Goal: Task Accomplishment & Management: Manage account settings

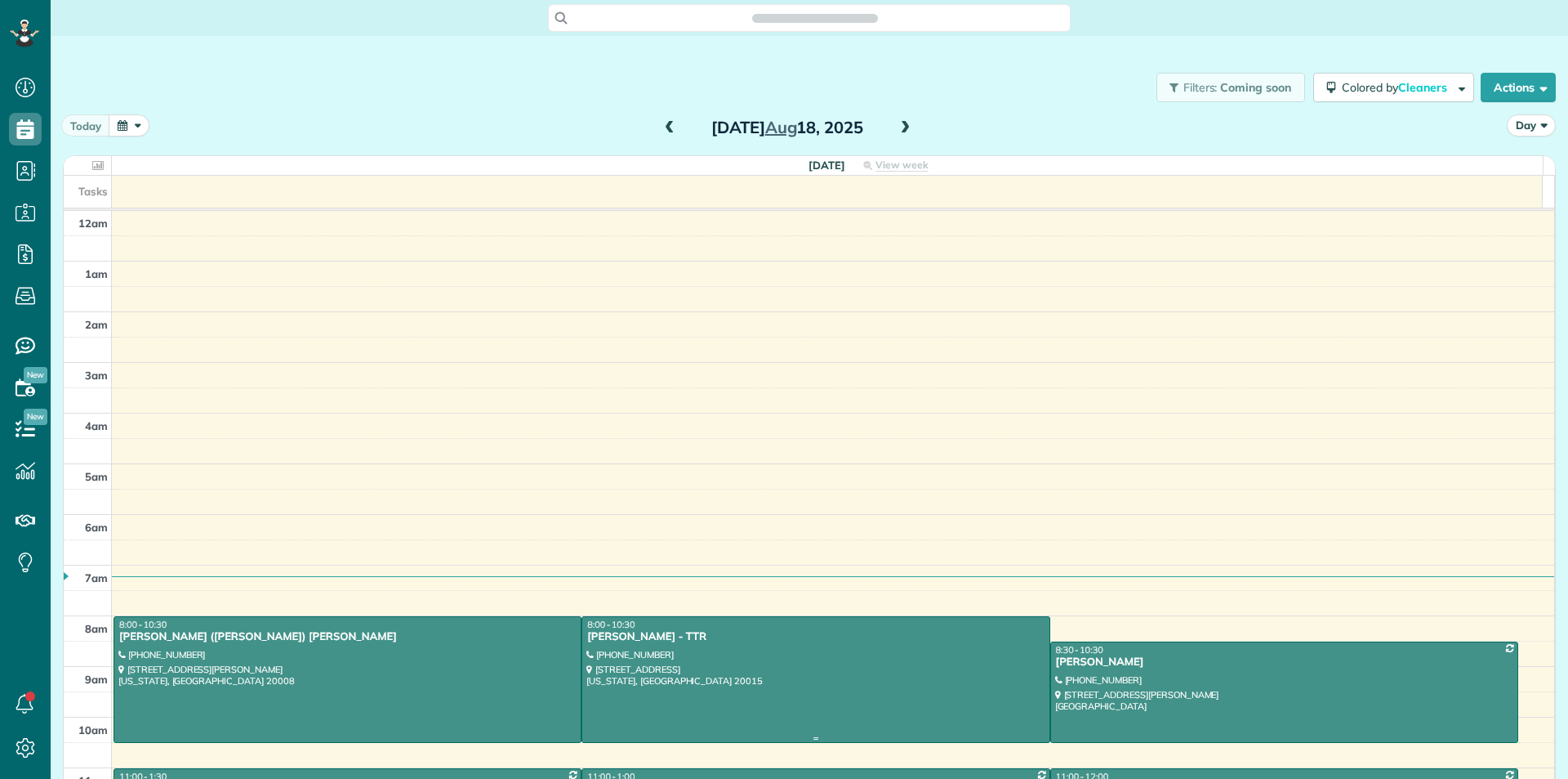
scroll to position [290, 0]
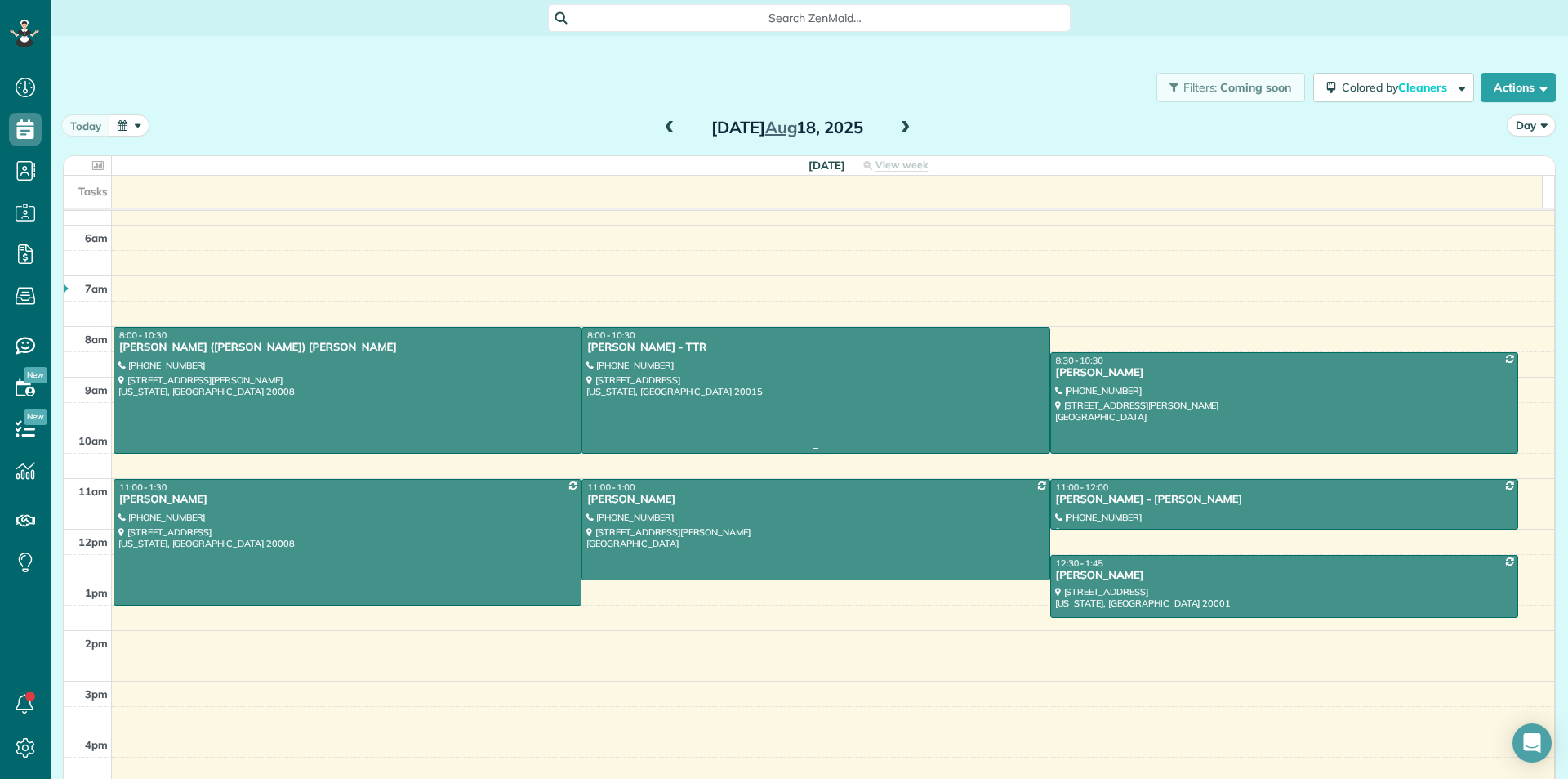
click at [747, 367] on div at bounding box center [814, 390] width 466 height 125
click at [836, 373] on div at bounding box center [814, 390] width 466 height 125
click at [835, 376] on div at bounding box center [814, 390] width 466 height 125
click at [831, 409] on div at bounding box center [814, 390] width 466 height 125
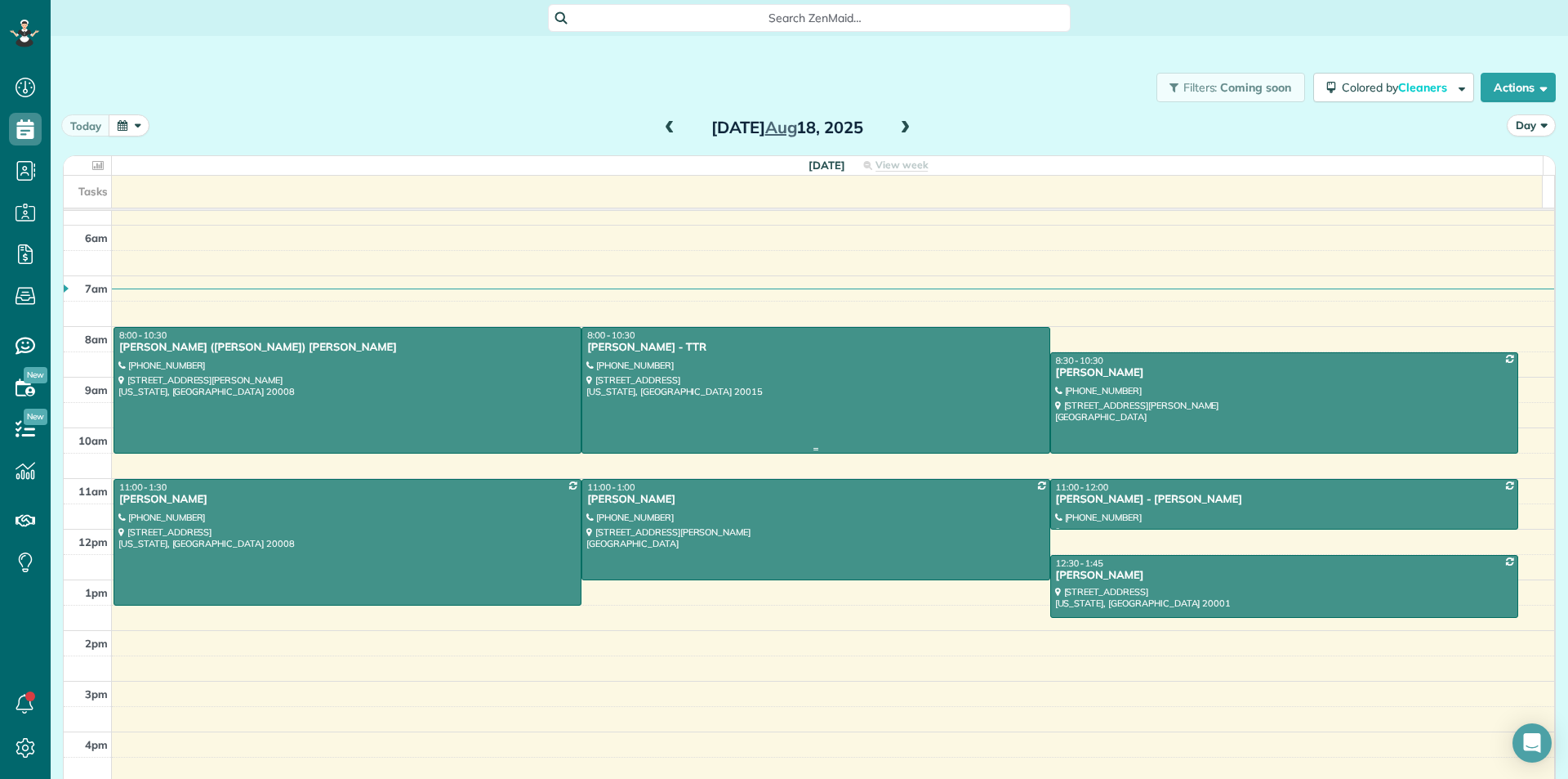
click at [901, 430] on div at bounding box center [814, 390] width 466 height 125
click at [901, 428] on div at bounding box center [814, 390] width 466 height 125
click at [415, 375] on div at bounding box center [347, 390] width 466 height 125
click at [760, 377] on div at bounding box center [814, 390] width 466 height 125
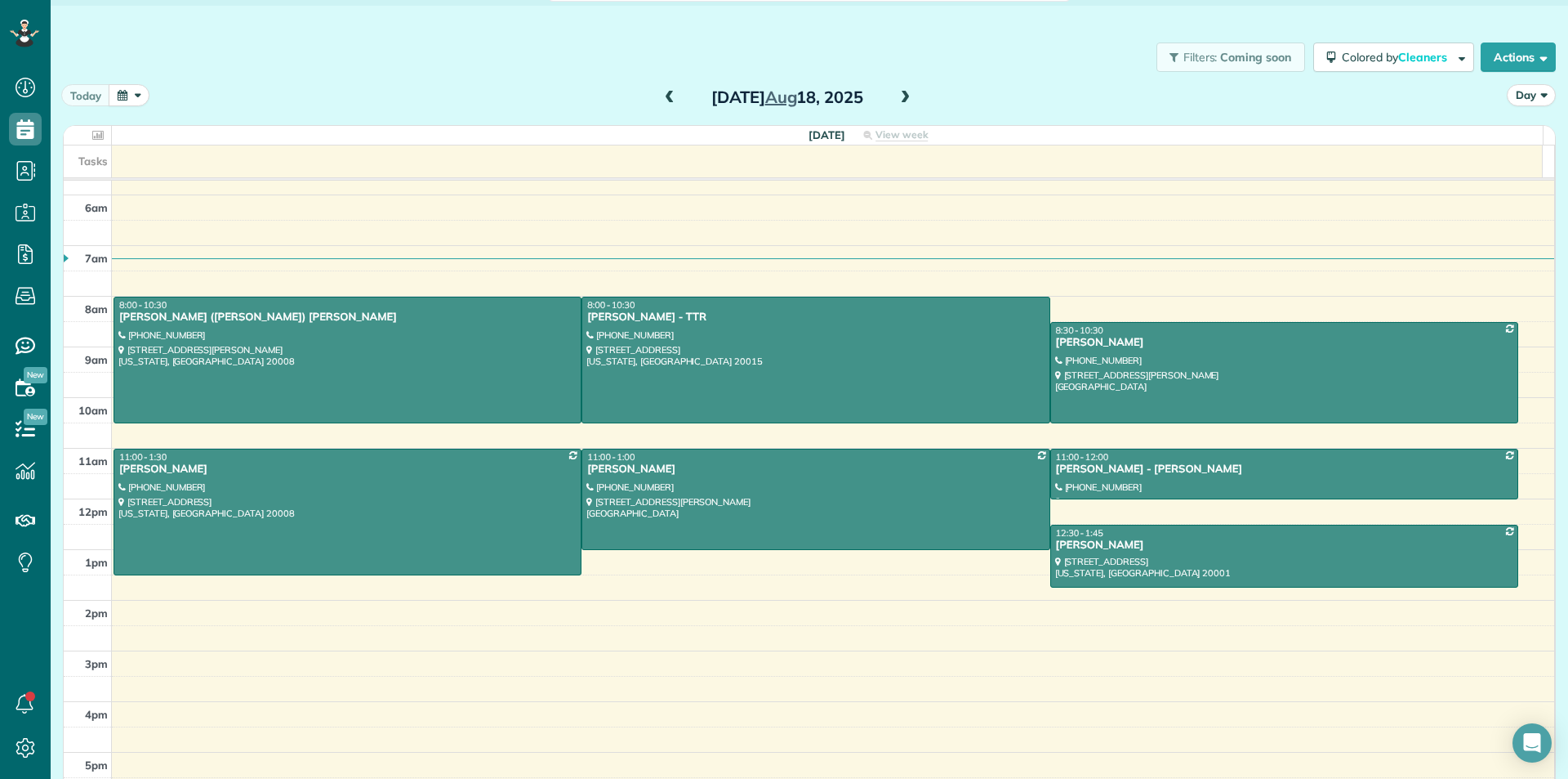
scroll to position [46, 0]
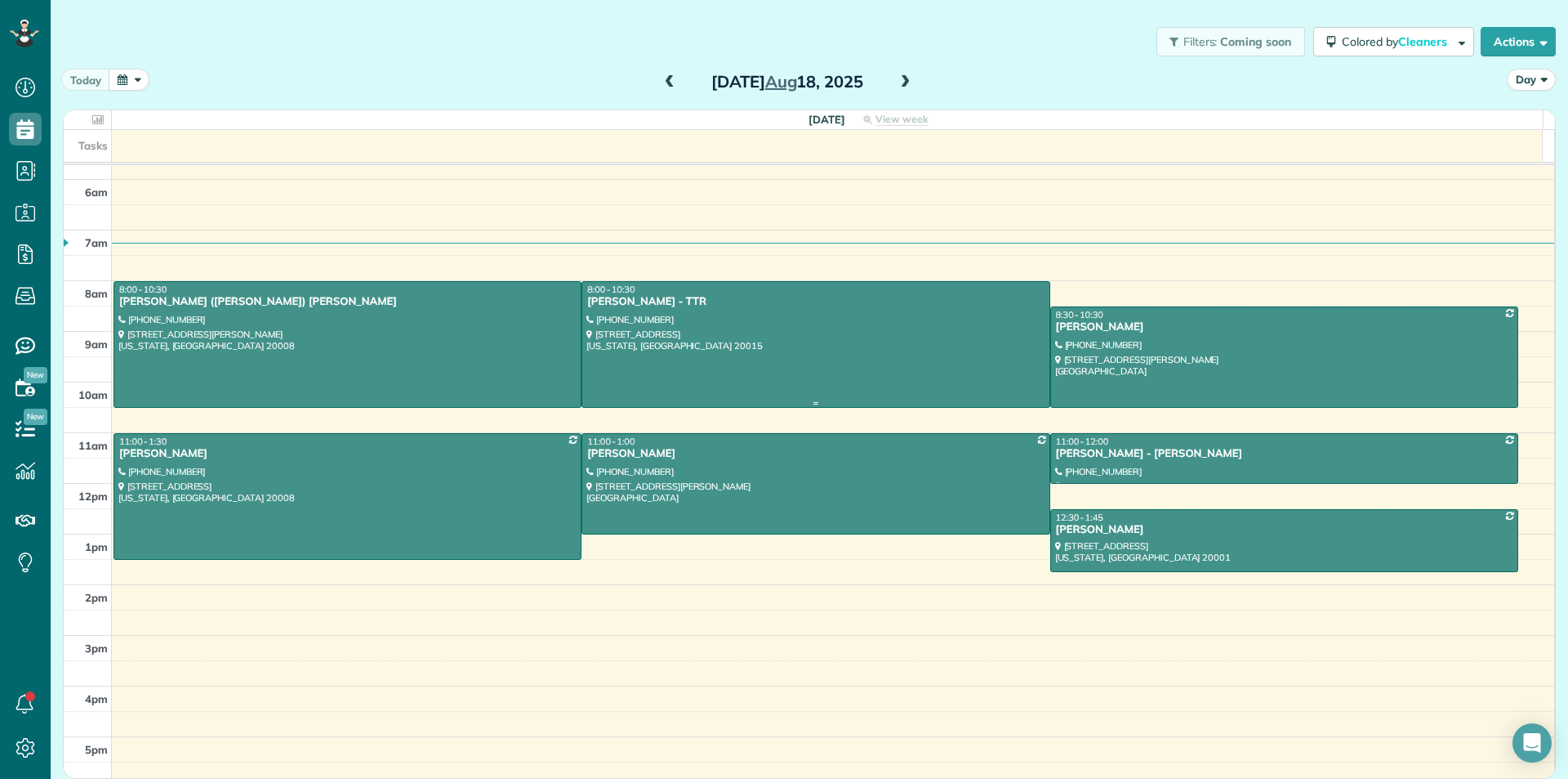
click at [770, 337] on div at bounding box center [814, 344] width 466 height 125
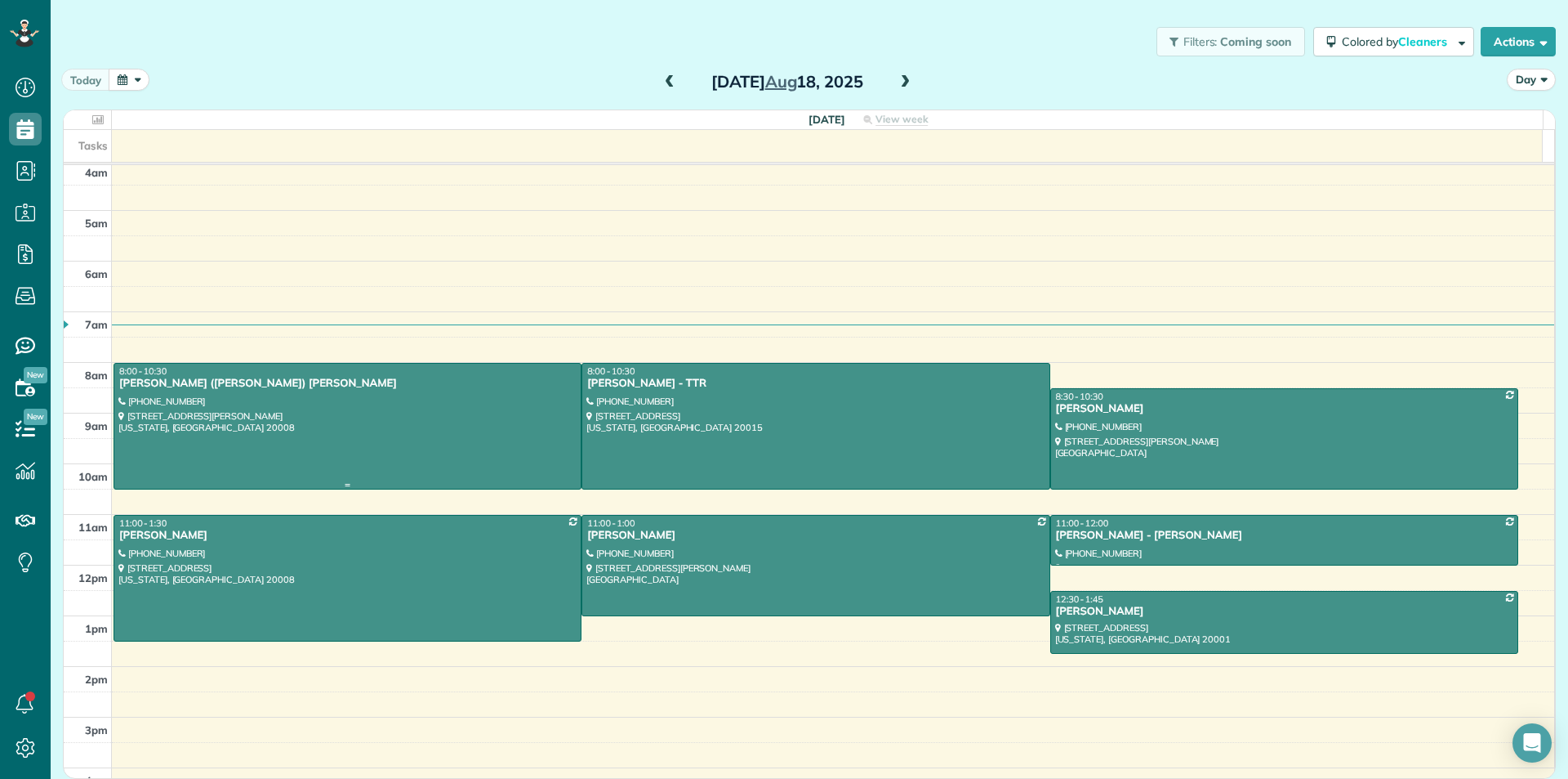
click at [661, 74] on span at bounding box center [670, 82] width 18 height 25
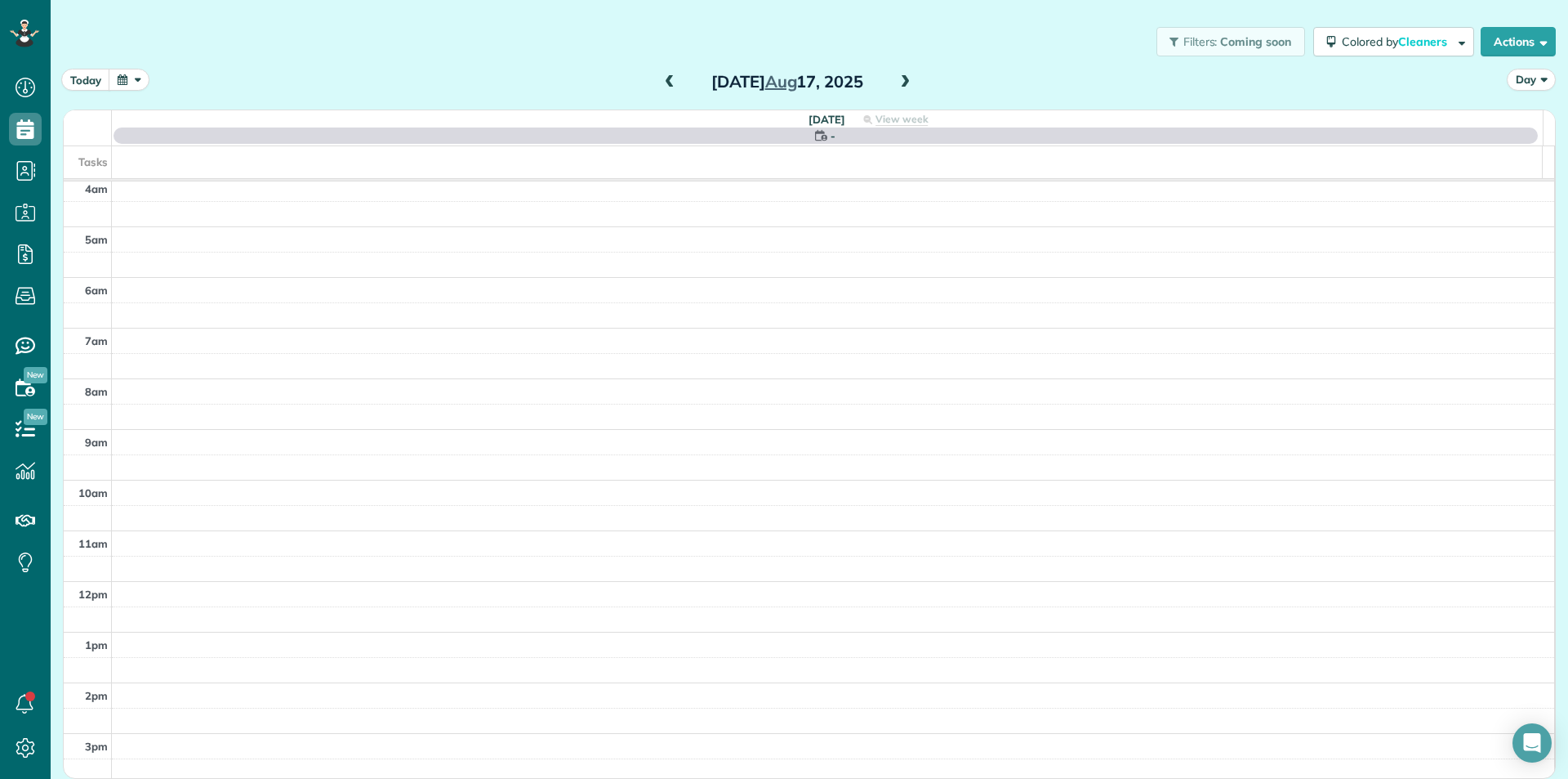
scroll to position [44, 0]
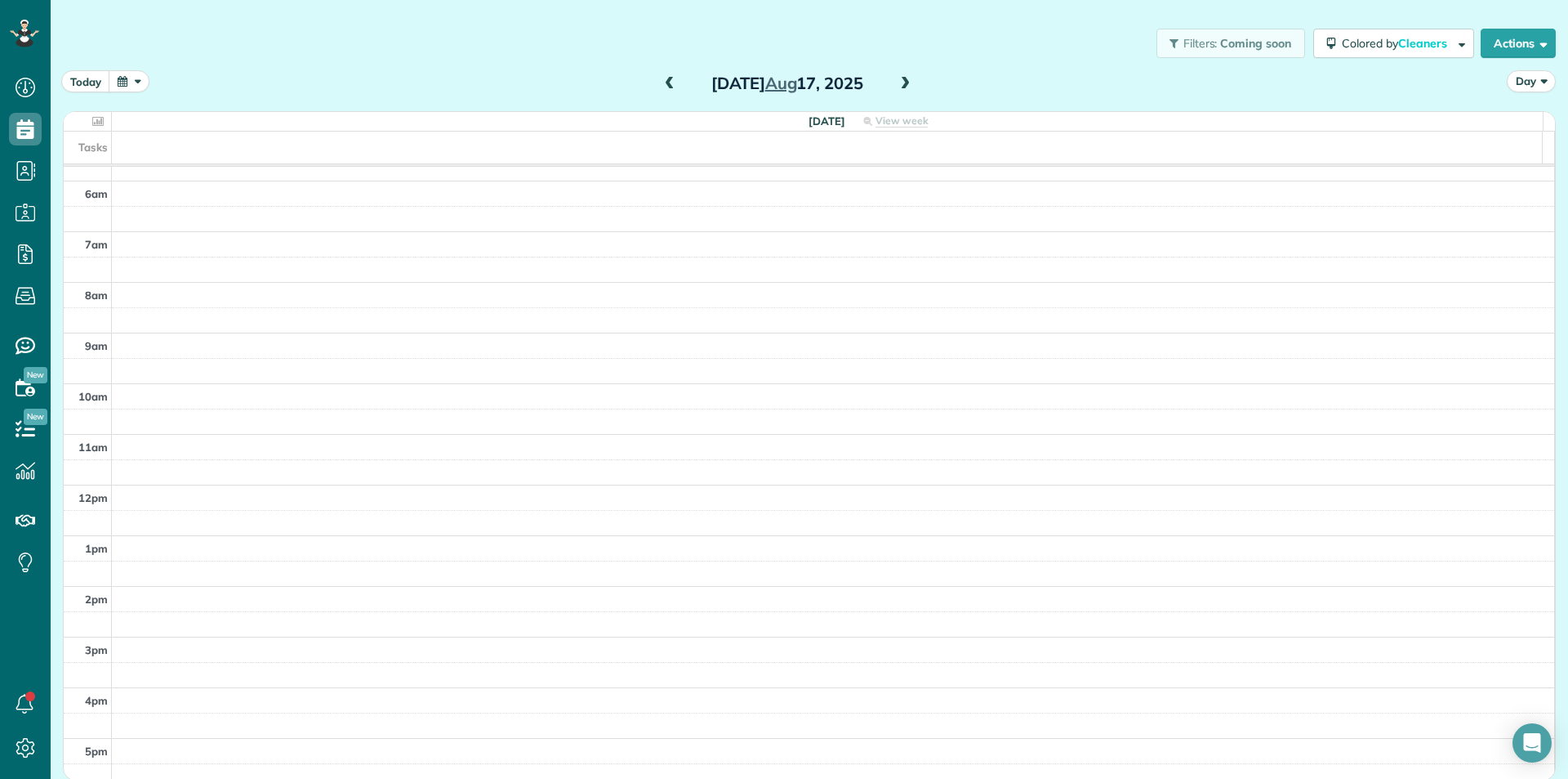
click at [901, 76] on span at bounding box center [905, 84] width 18 height 25
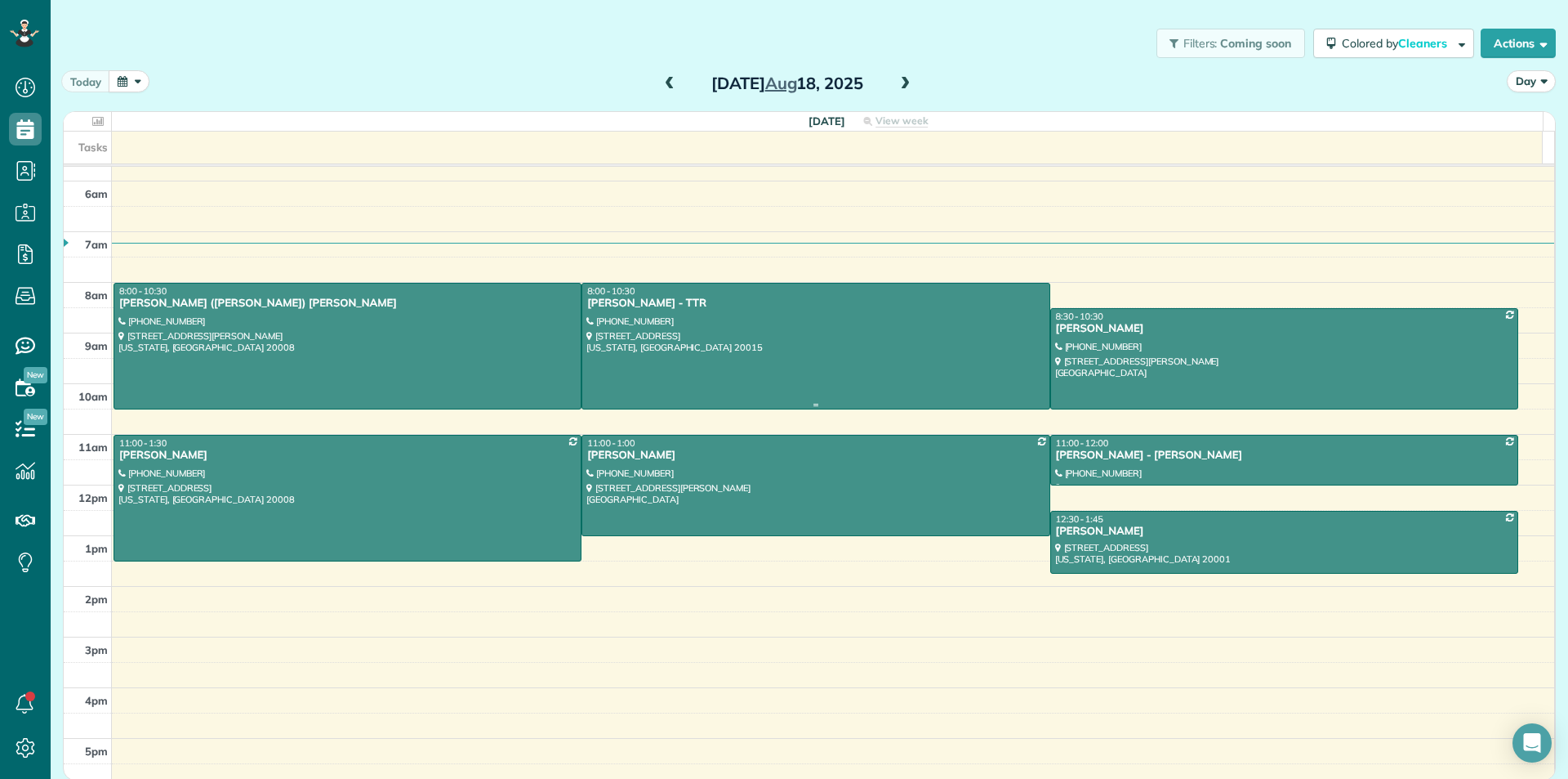
click at [801, 320] on div at bounding box center [814, 346] width 466 height 125
click at [1507, 43] on button "Actions" at bounding box center [1518, 43] width 75 height 29
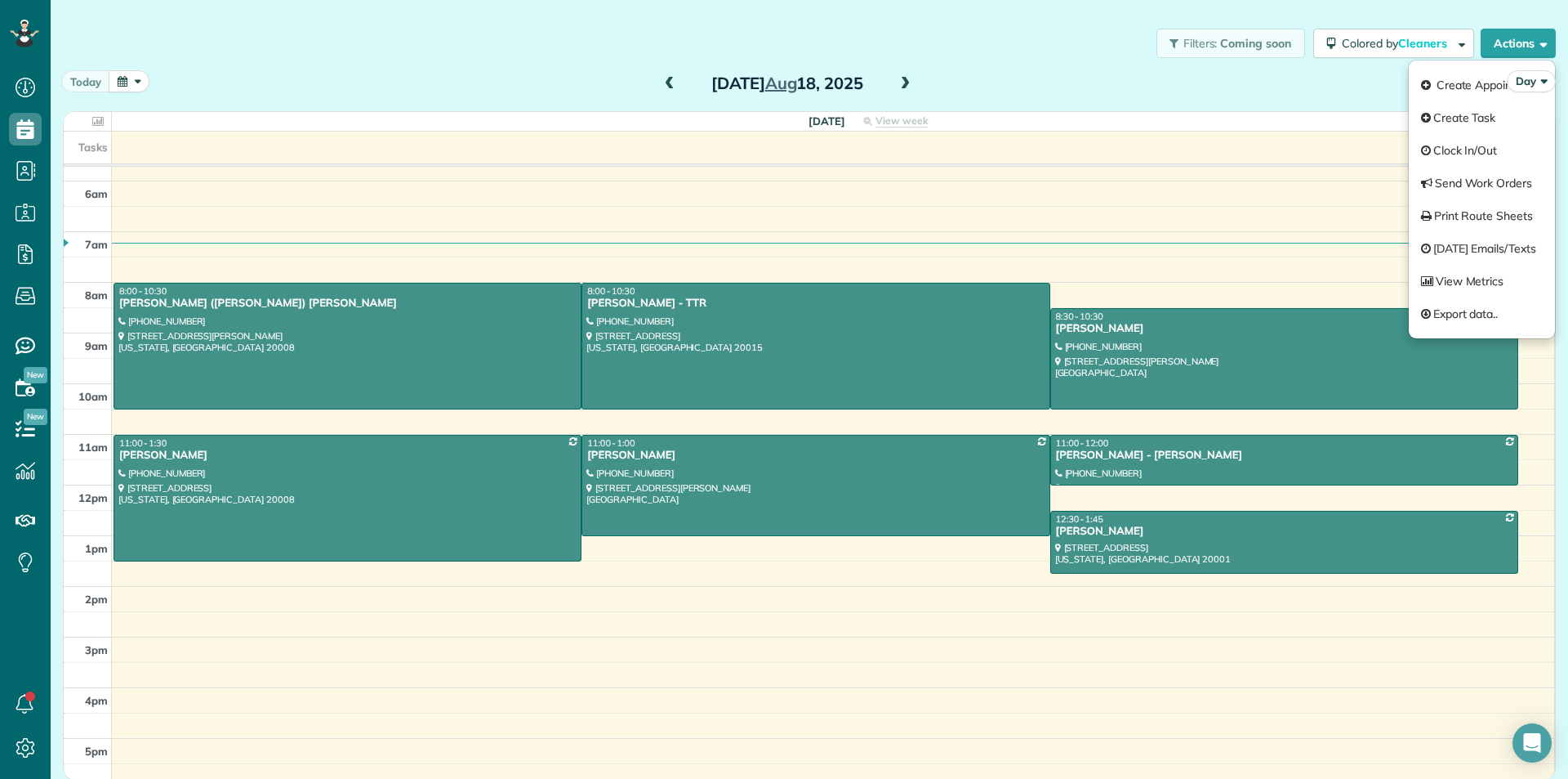
click at [973, 75] on div "[DATE] Day [DATE]" at bounding box center [809, 85] width 1493 height 30
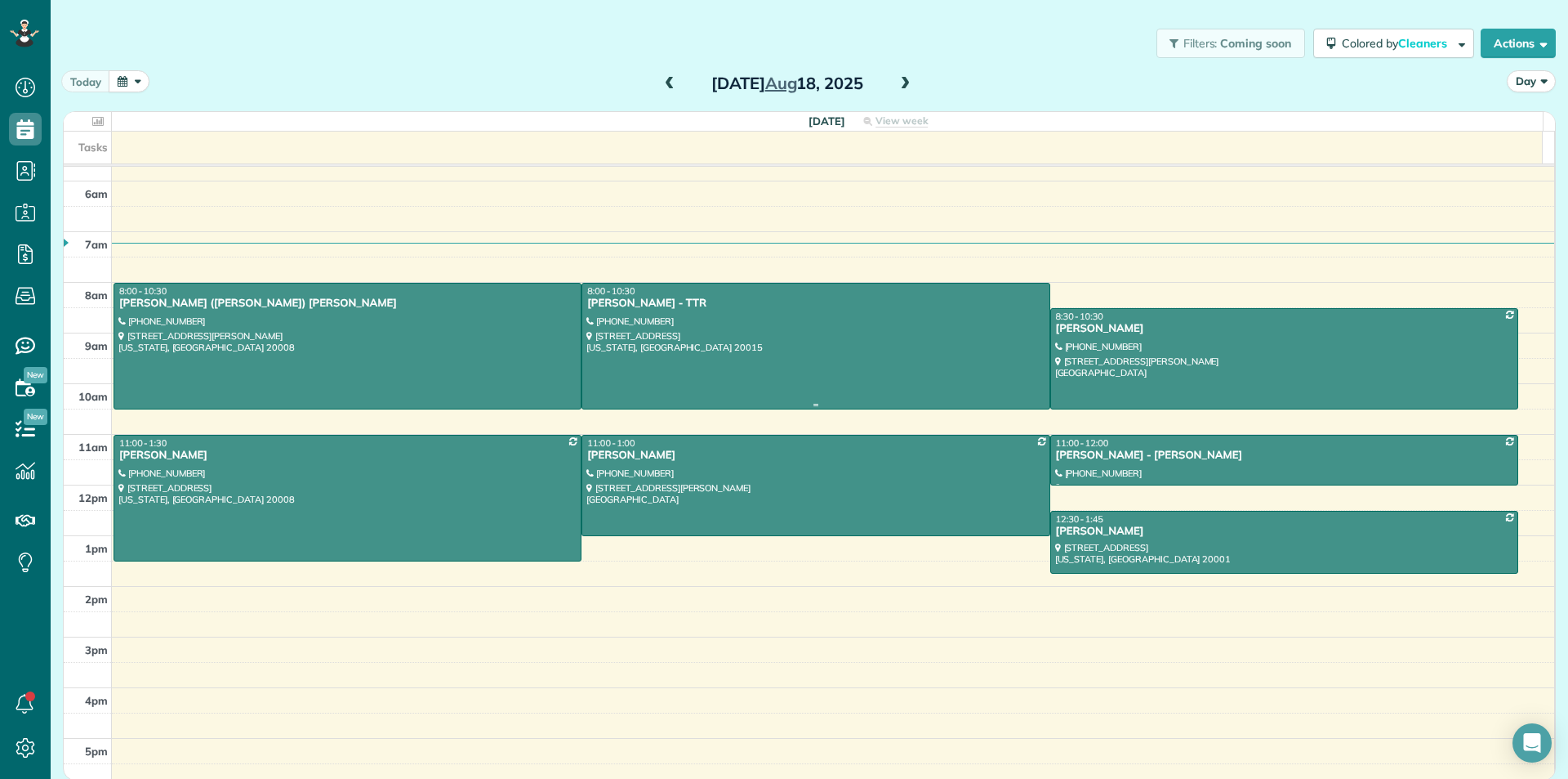
click at [850, 347] on div at bounding box center [814, 346] width 466 height 125
click at [814, 340] on div at bounding box center [814, 346] width 466 height 125
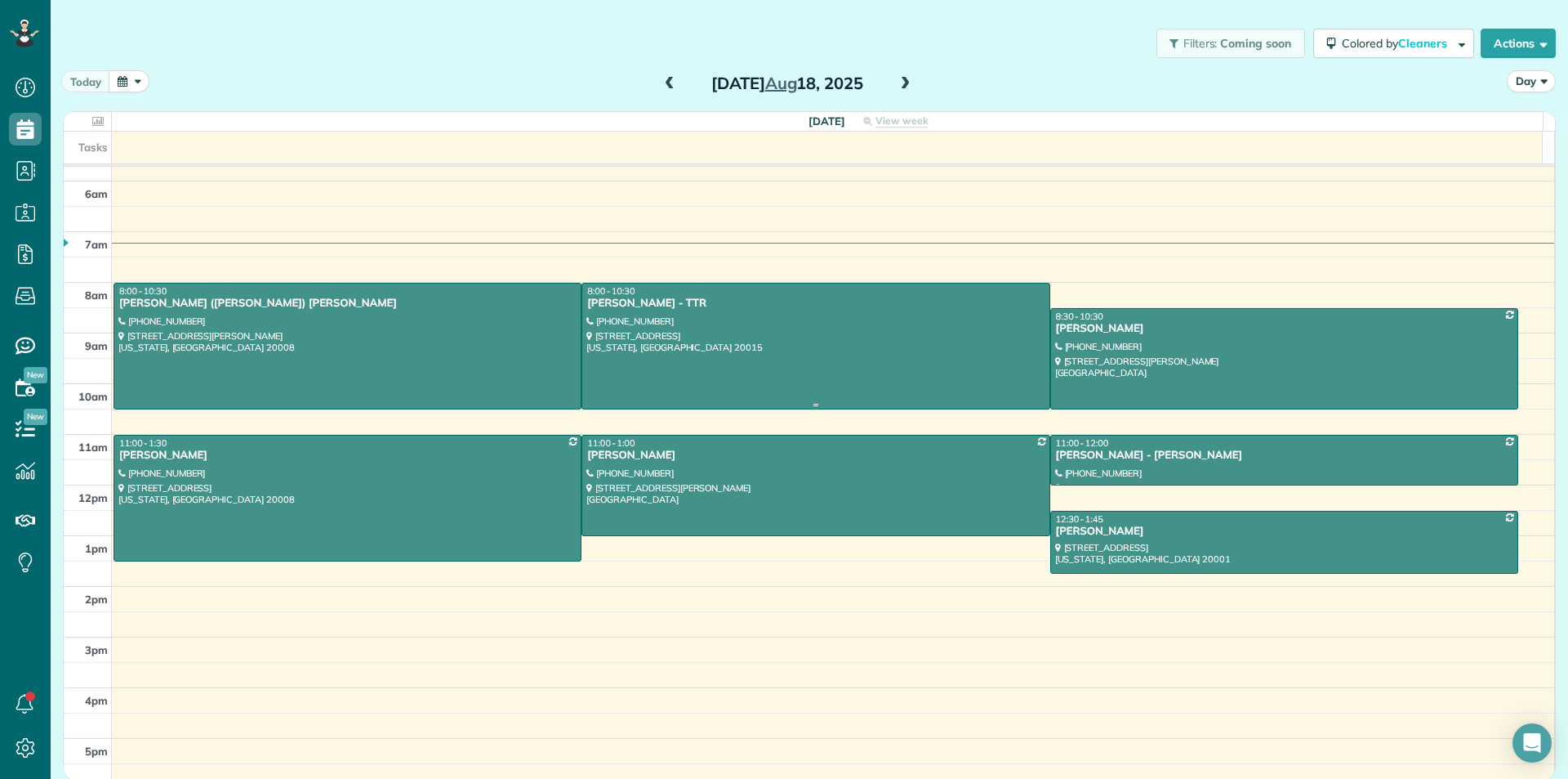
click at [814, 340] on div at bounding box center [814, 346] width 466 height 125
click at [1314, 399] on div at bounding box center [1284, 359] width 466 height 100
click at [1319, 448] on div "[PERSON_NAME] - [PERSON_NAME]" at bounding box center [1284, 455] width 458 height 14
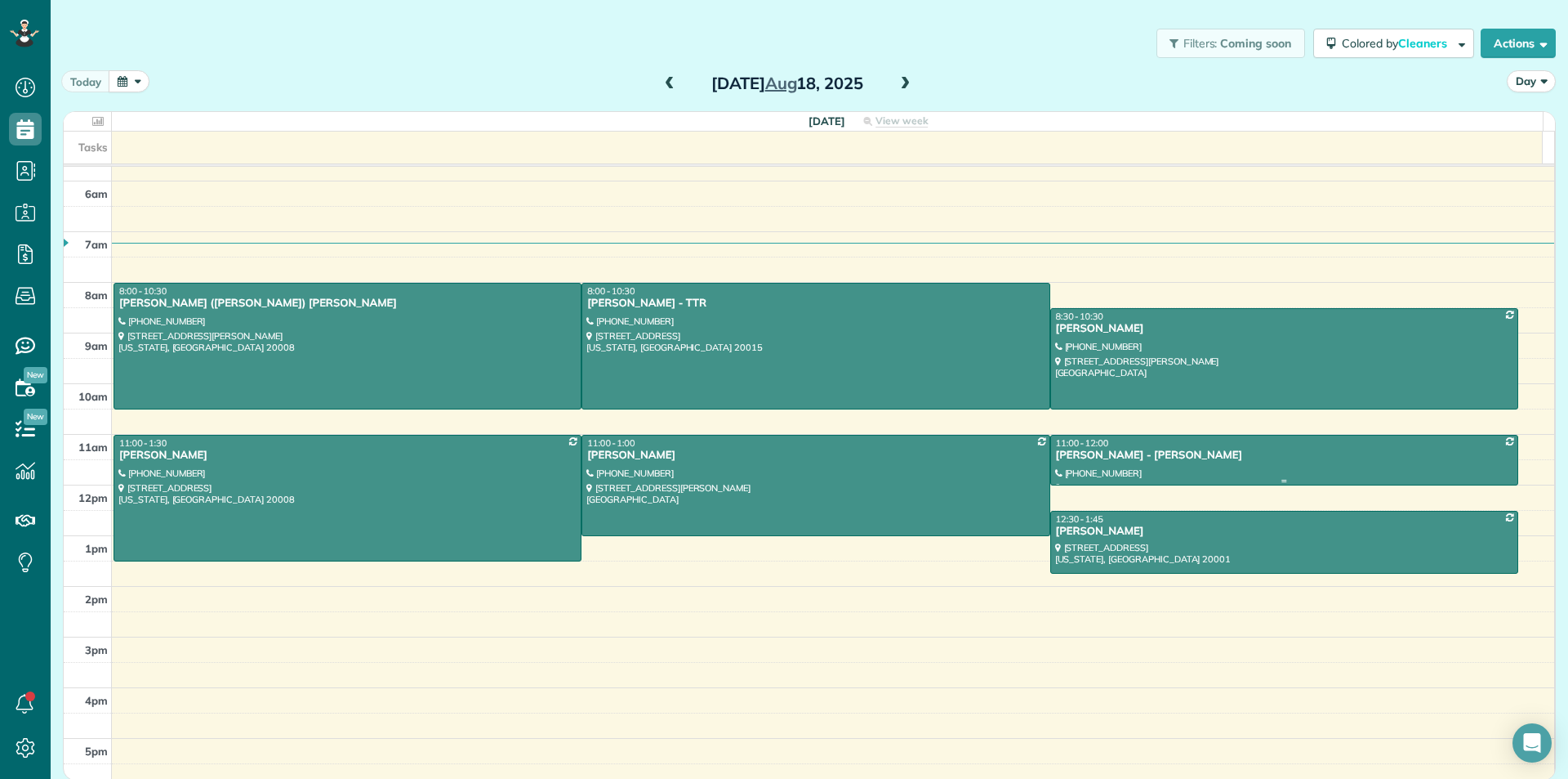
click at [1319, 448] on div "[PERSON_NAME] - [PERSON_NAME]" at bounding box center [1284, 455] width 458 height 14
click at [1310, 544] on div at bounding box center [1284, 542] width 466 height 62
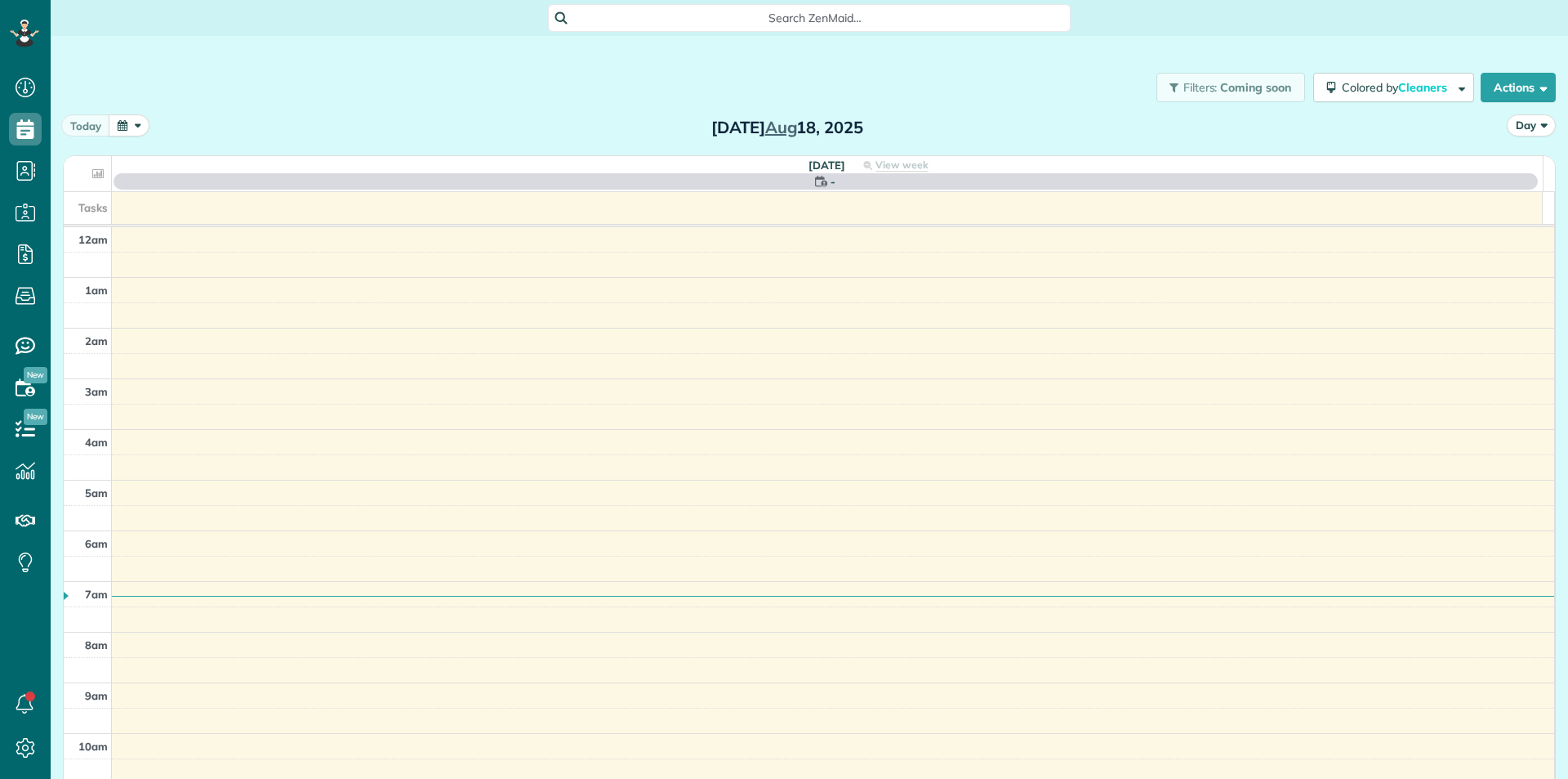
scroll to position [290, 0]
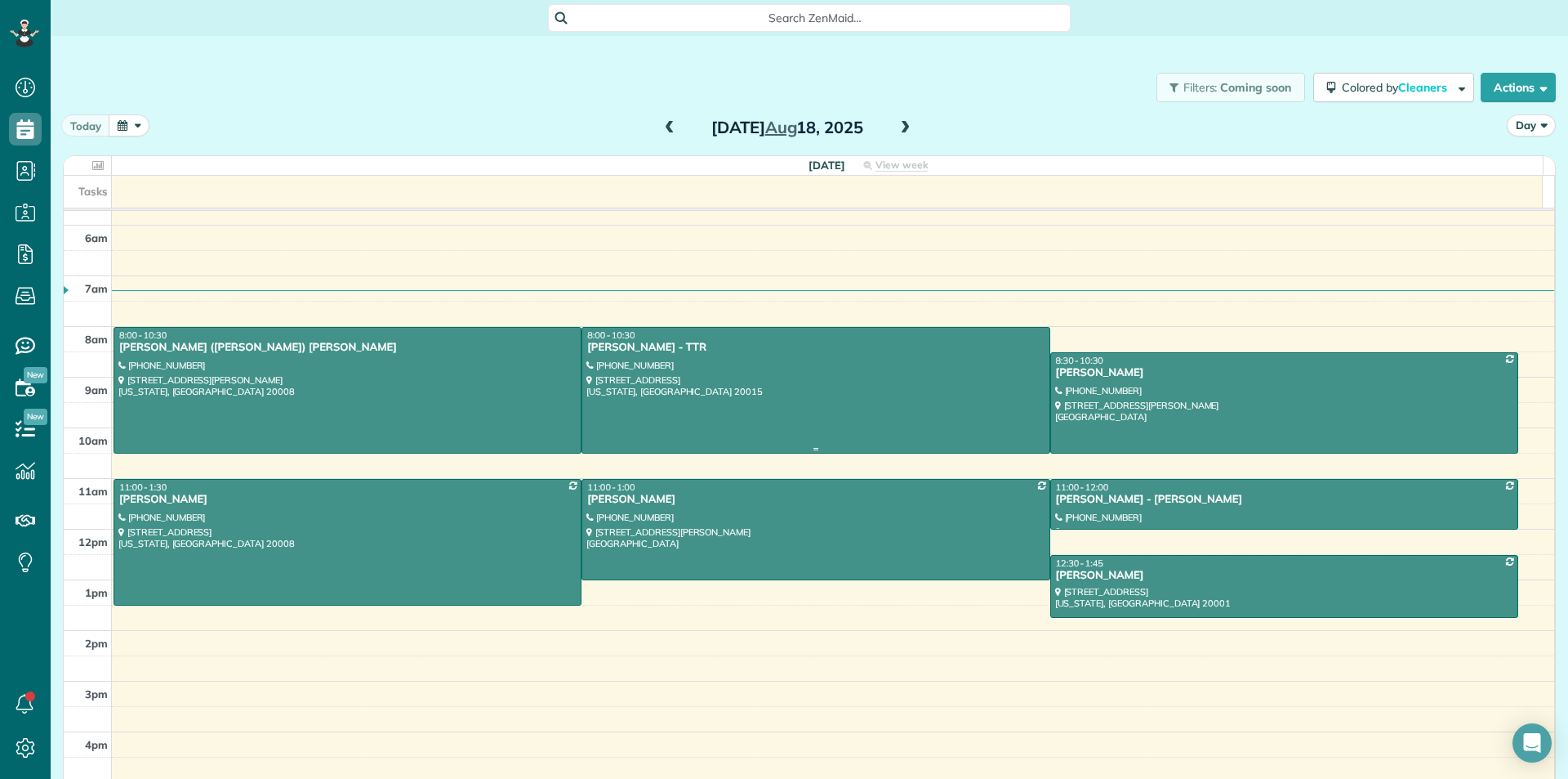
click at [780, 435] on div at bounding box center [814, 390] width 466 height 125
click at [687, 373] on div at bounding box center [814, 390] width 466 height 125
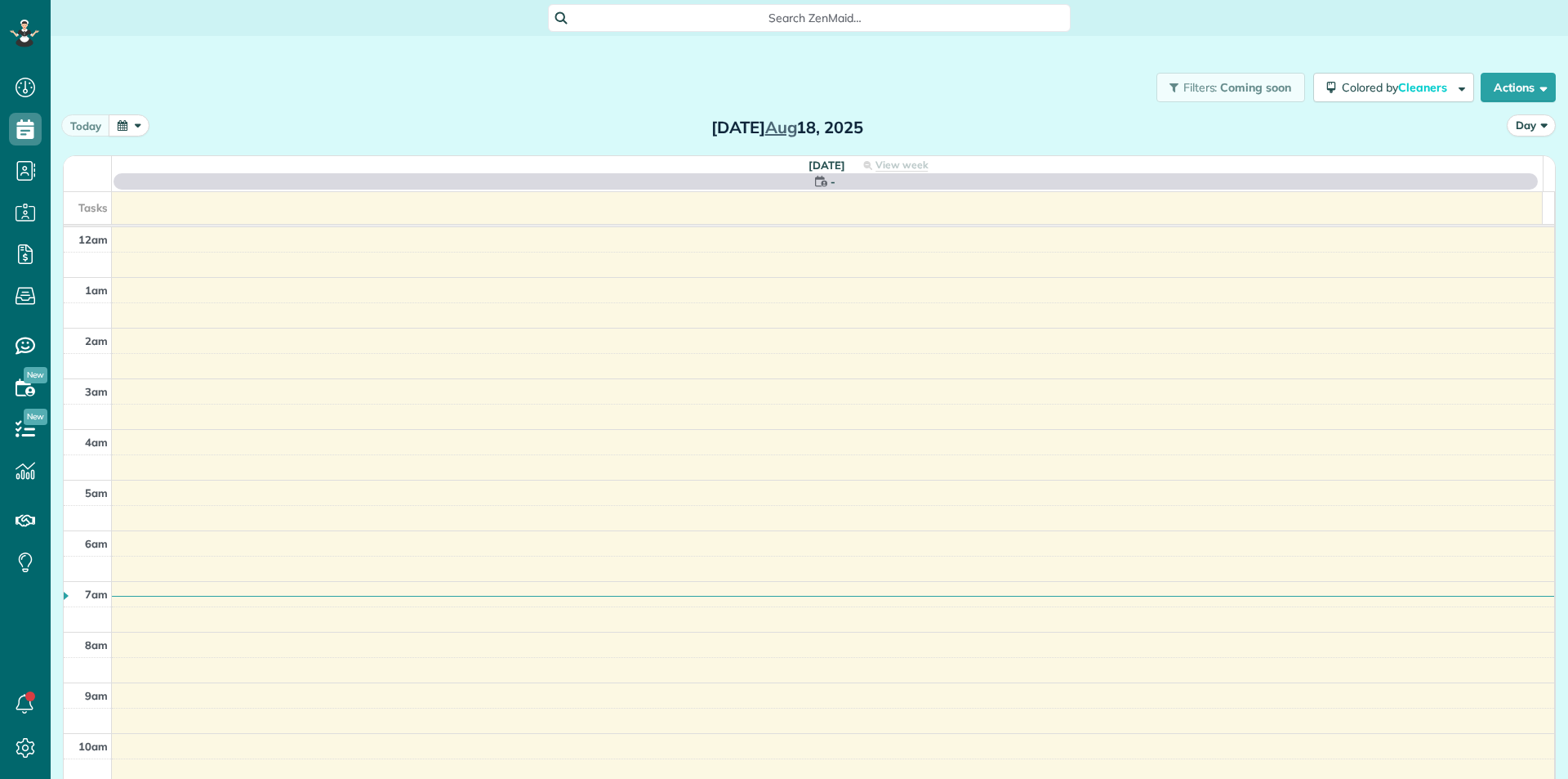
scroll to position [290, 0]
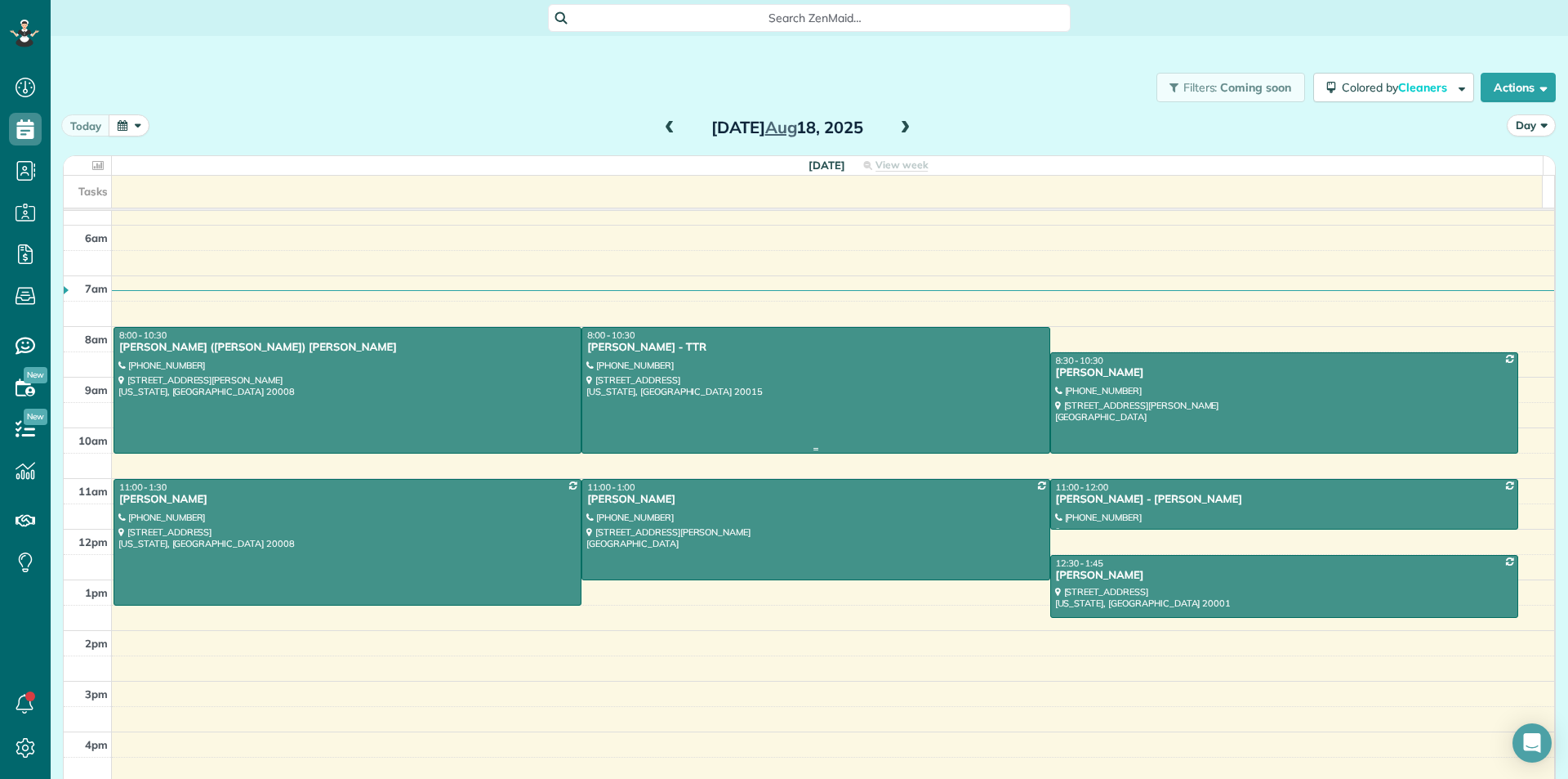
click at [931, 349] on div "[PERSON_NAME] - TTR" at bounding box center [815, 348] width 458 height 14
click at [804, 411] on div at bounding box center [814, 390] width 466 height 125
click at [760, 568] on div at bounding box center [814, 529] width 466 height 100
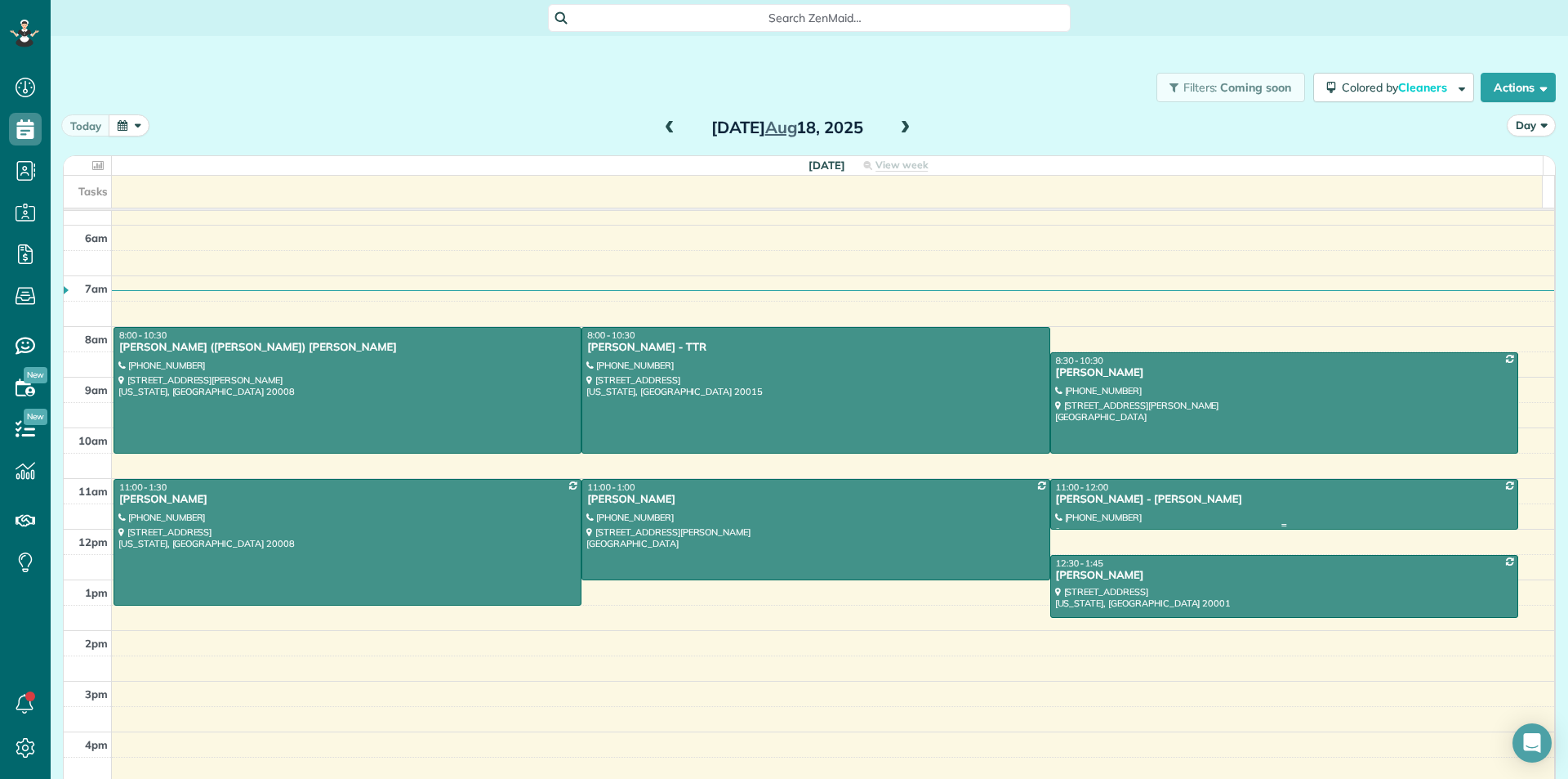
click at [1270, 502] on div "[PERSON_NAME] - [PERSON_NAME]" at bounding box center [1284, 499] width 458 height 14
click at [1269, 367] on div "[PERSON_NAME]" at bounding box center [1284, 374] width 458 height 14
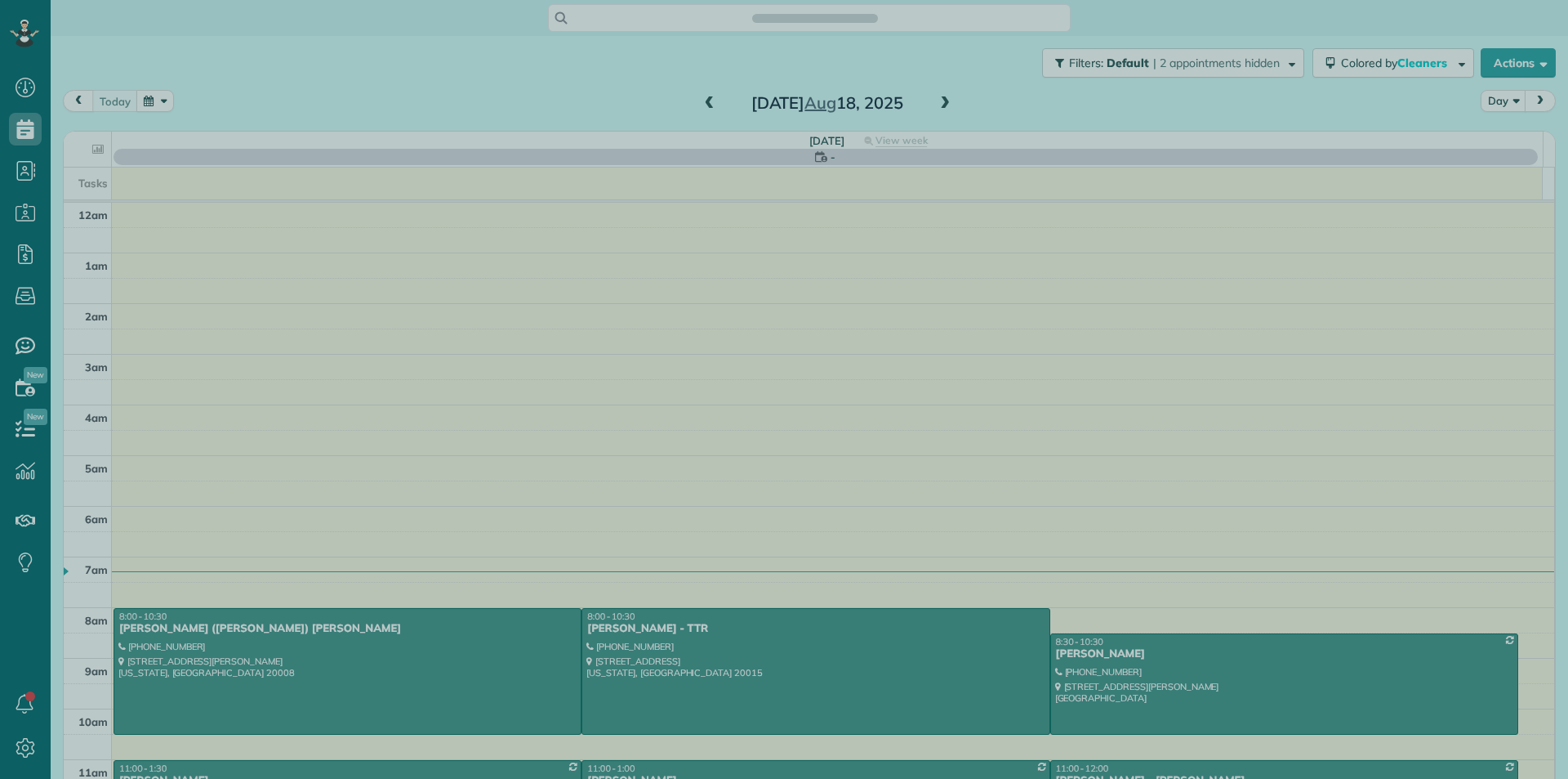
scroll to position [314, 0]
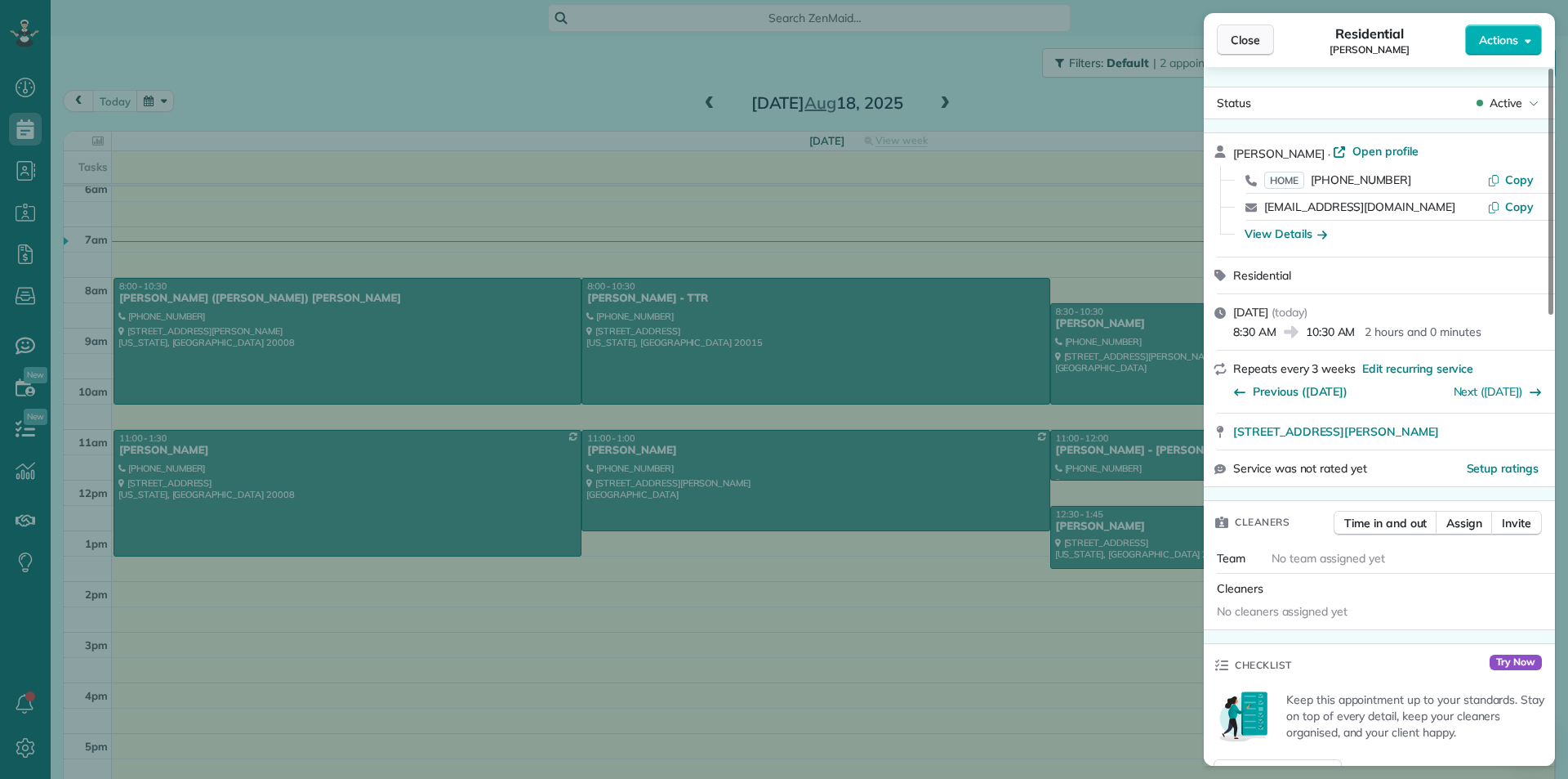
click at [1254, 41] on span "Close" at bounding box center [1245, 40] width 29 height 16
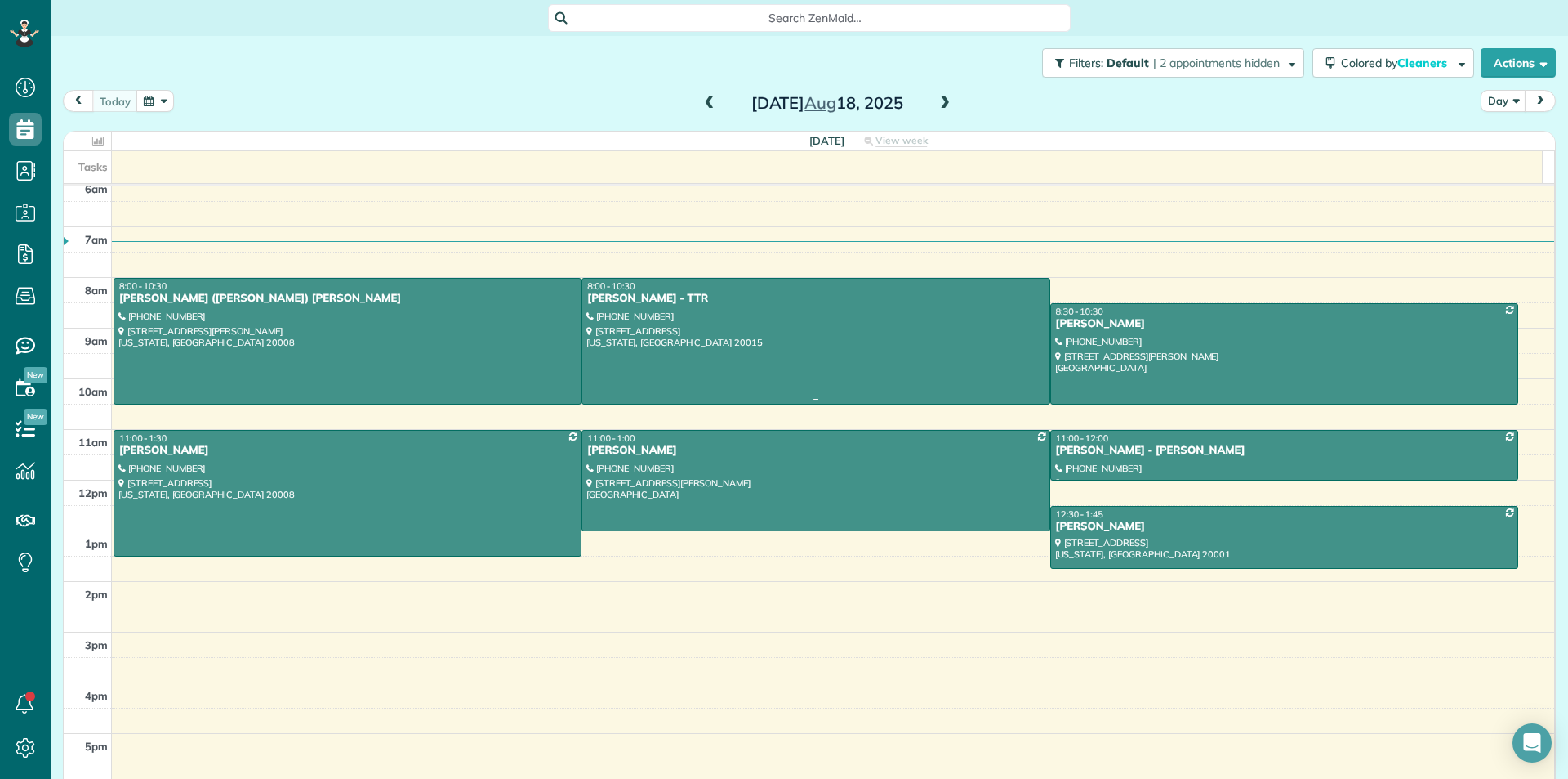
click at [808, 325] on div at bounding box center [814, 341] width 466 height 125
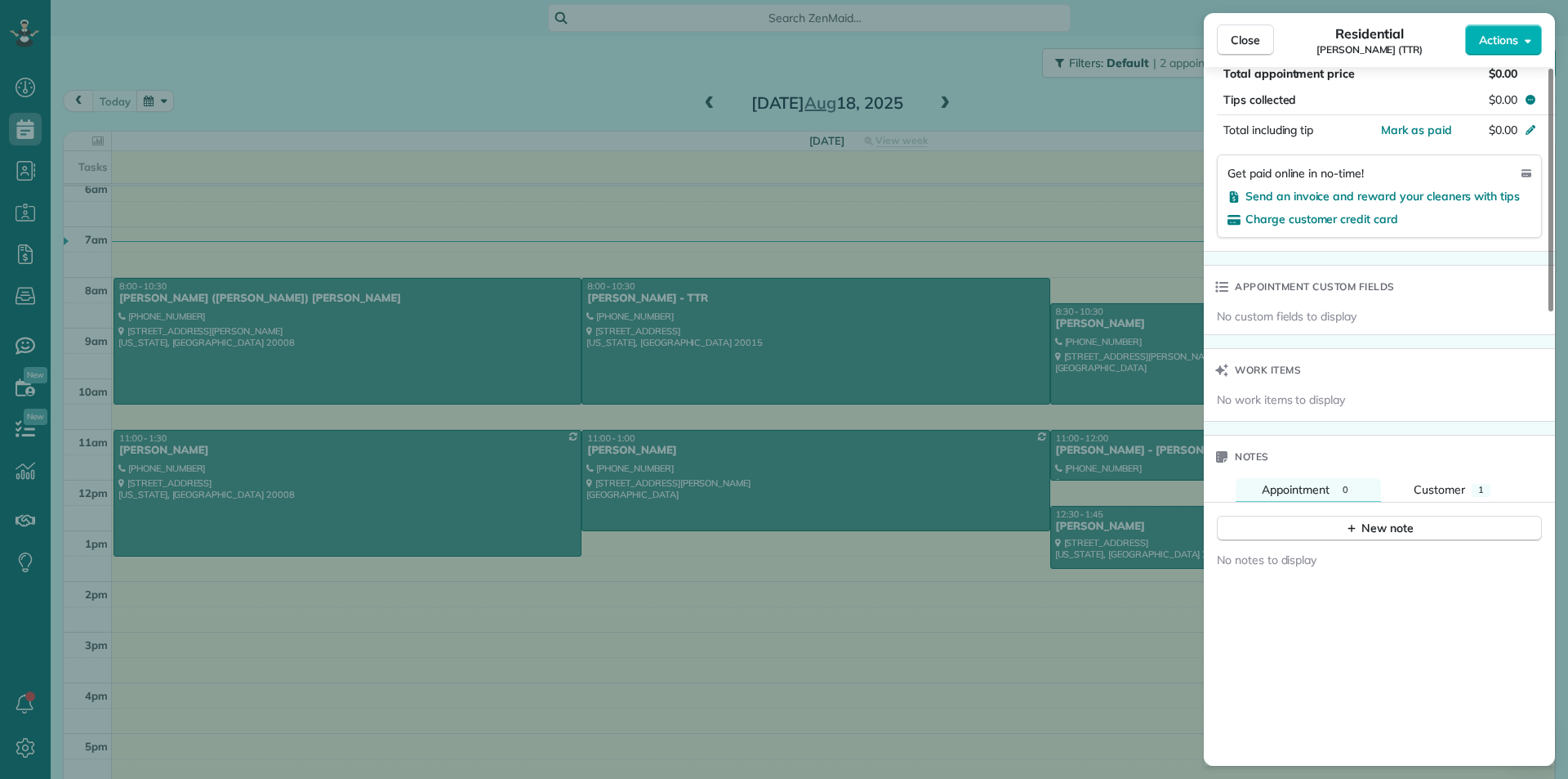
scroll to position [1198, 0]
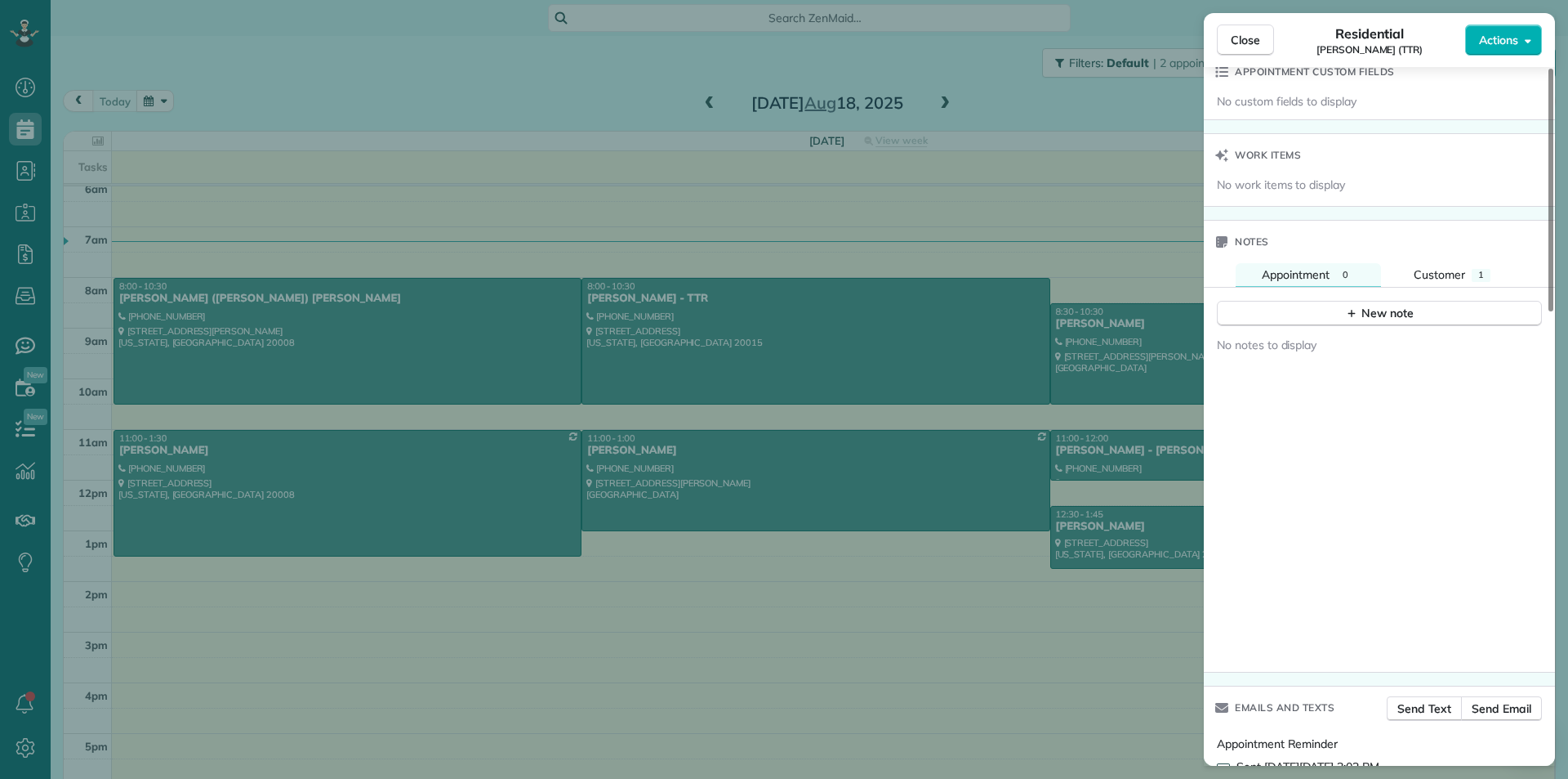
click at [1431, 327] on div "No notes to display" at bounding box center [1379, 498] width 351 height 345
click at [1443, 337] on div "No notes to display" at bounding box center [1379, 353] width 325 height 33
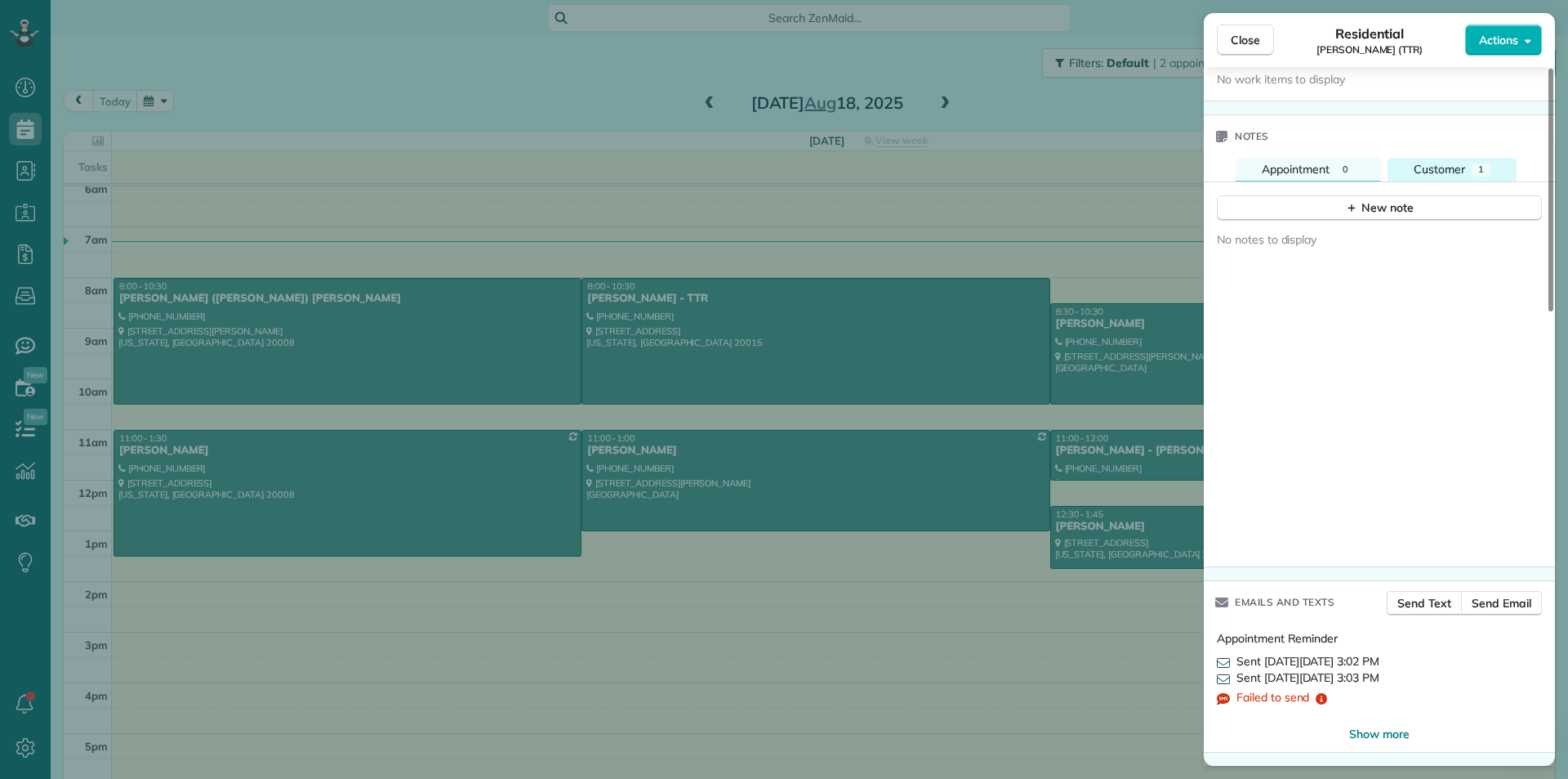
click at [1453, 172] on span "Customer" at bounding box center [1439, 169] width 52 height 15
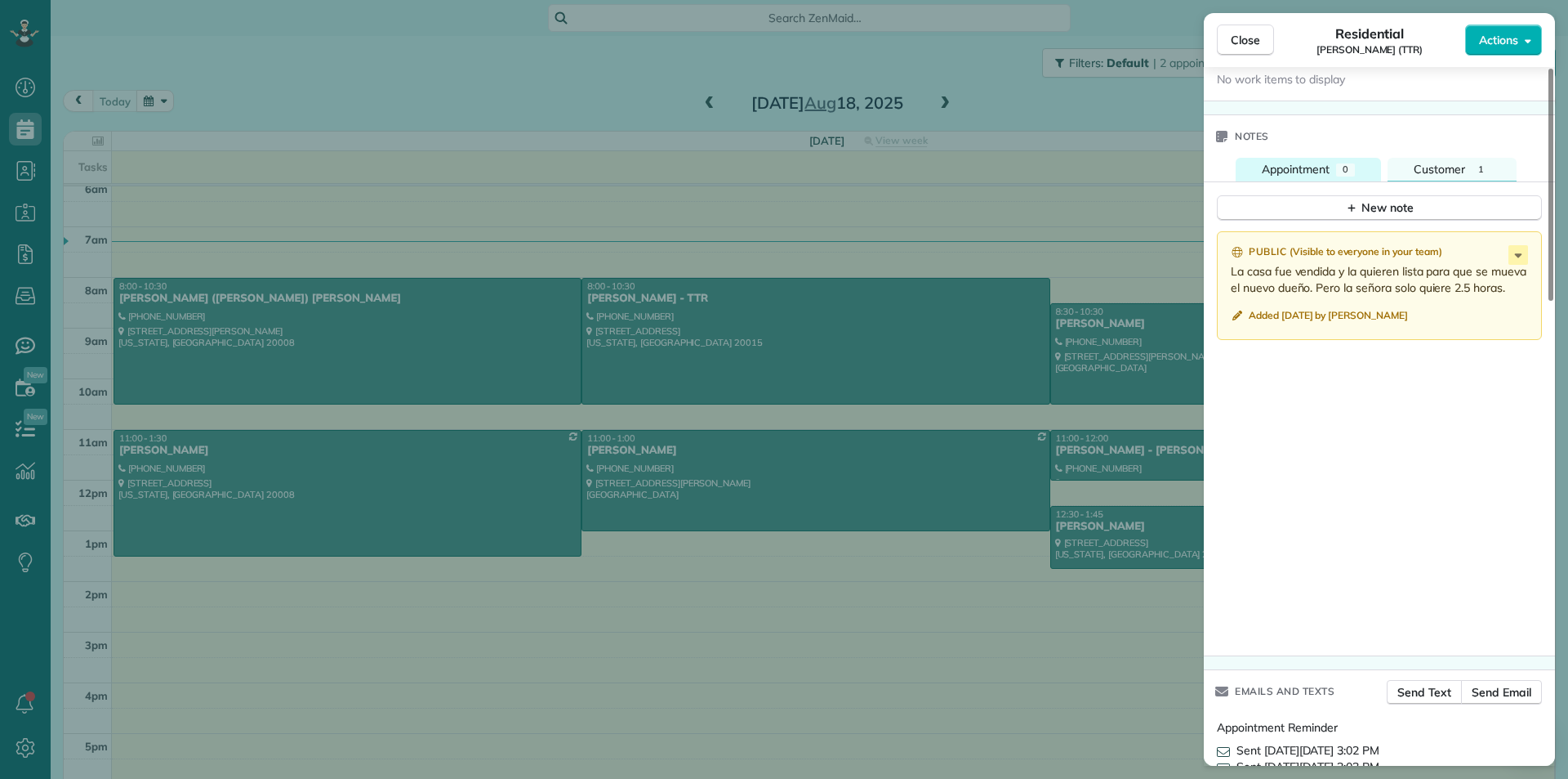
click at [1307, 175] on span "Appointment" at bounding box center [1296, 169] width 68 height 15
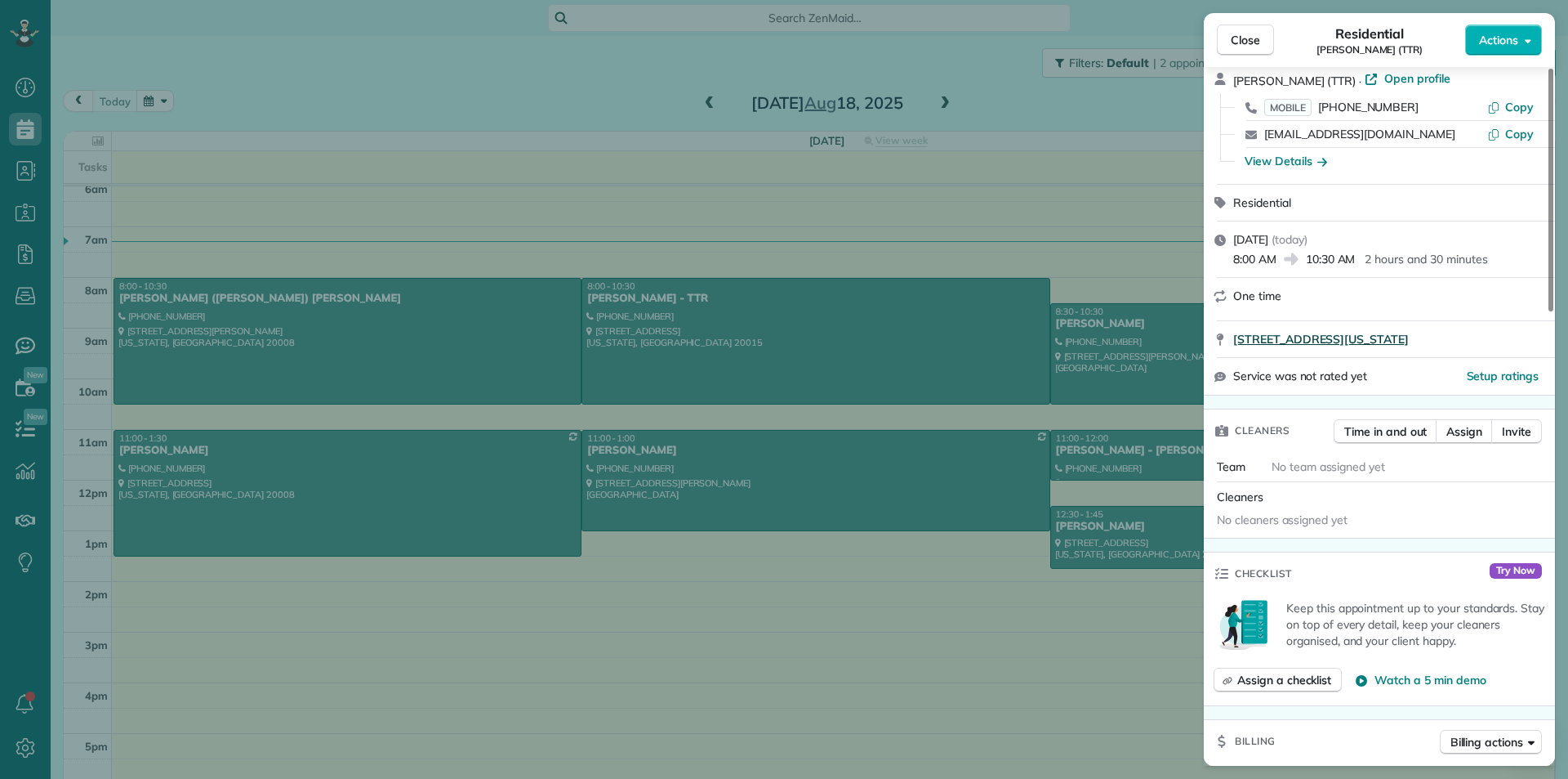
scroll to position [0, 0]
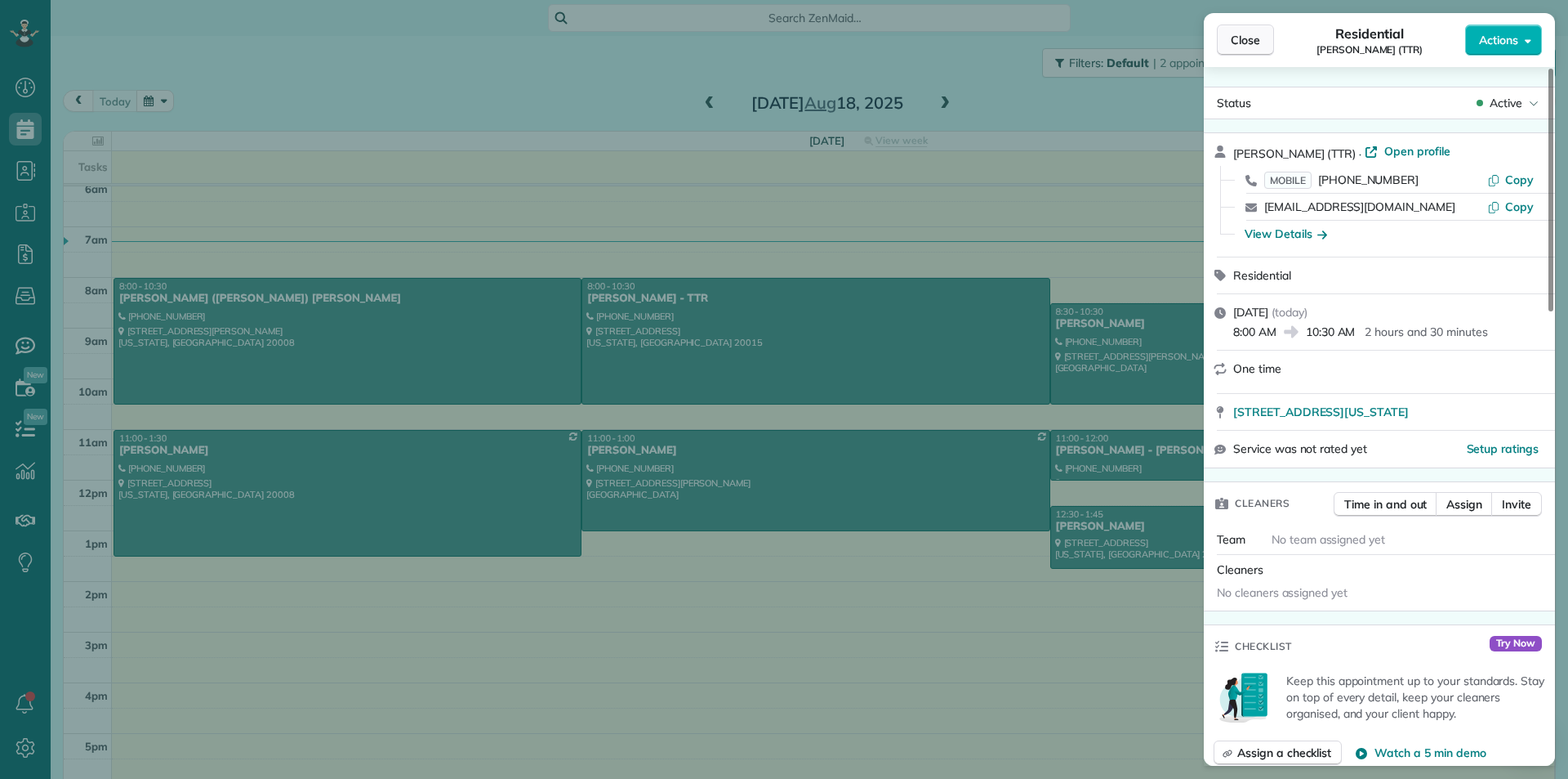
click at [1255, 40] on span "Close" at bounding box center [1245, 40] width 29 height 16
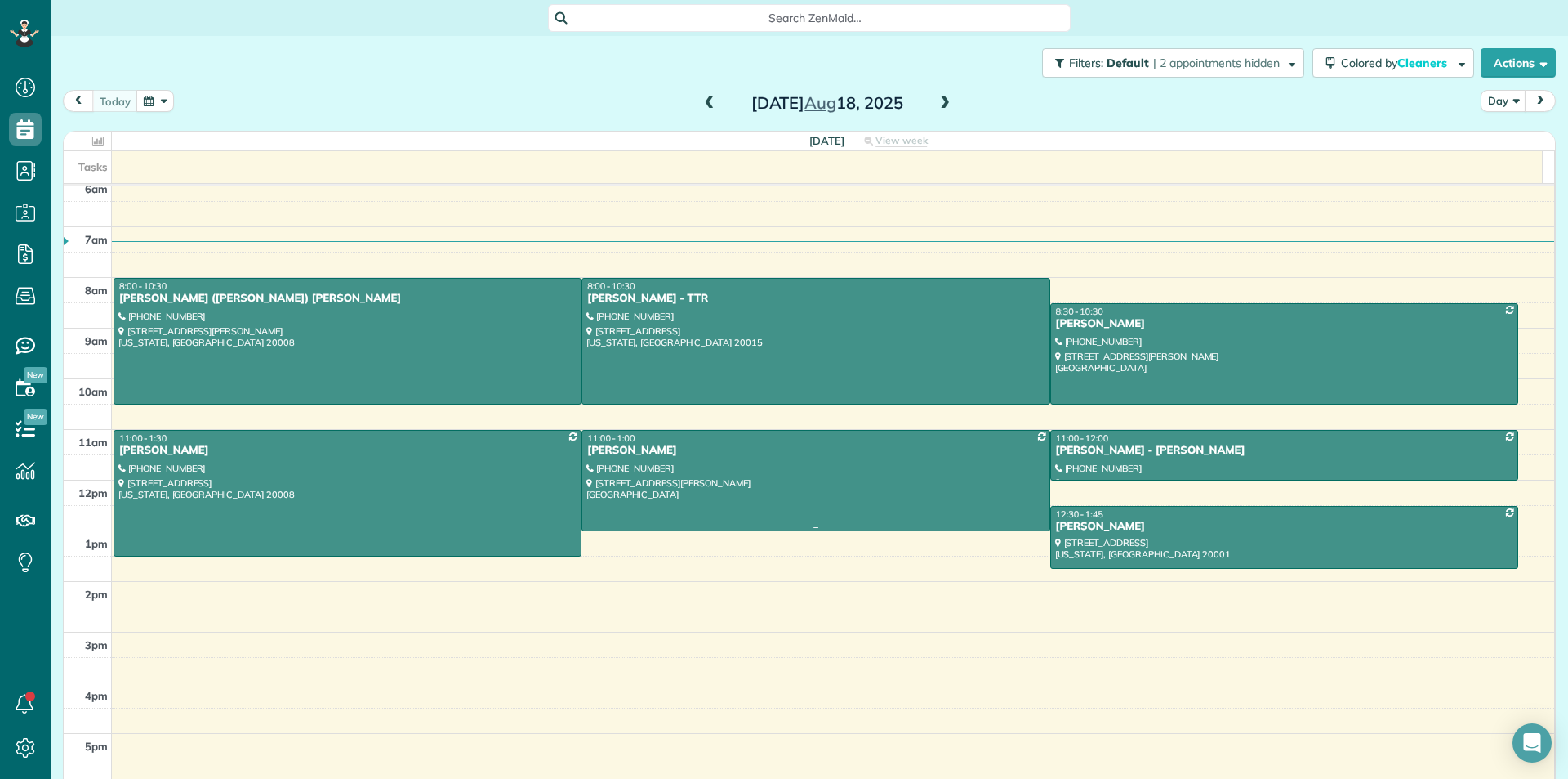
click at [919, 436] on div "11:00 - 1:00" at bounding box center [815, 437] width 458 height 11
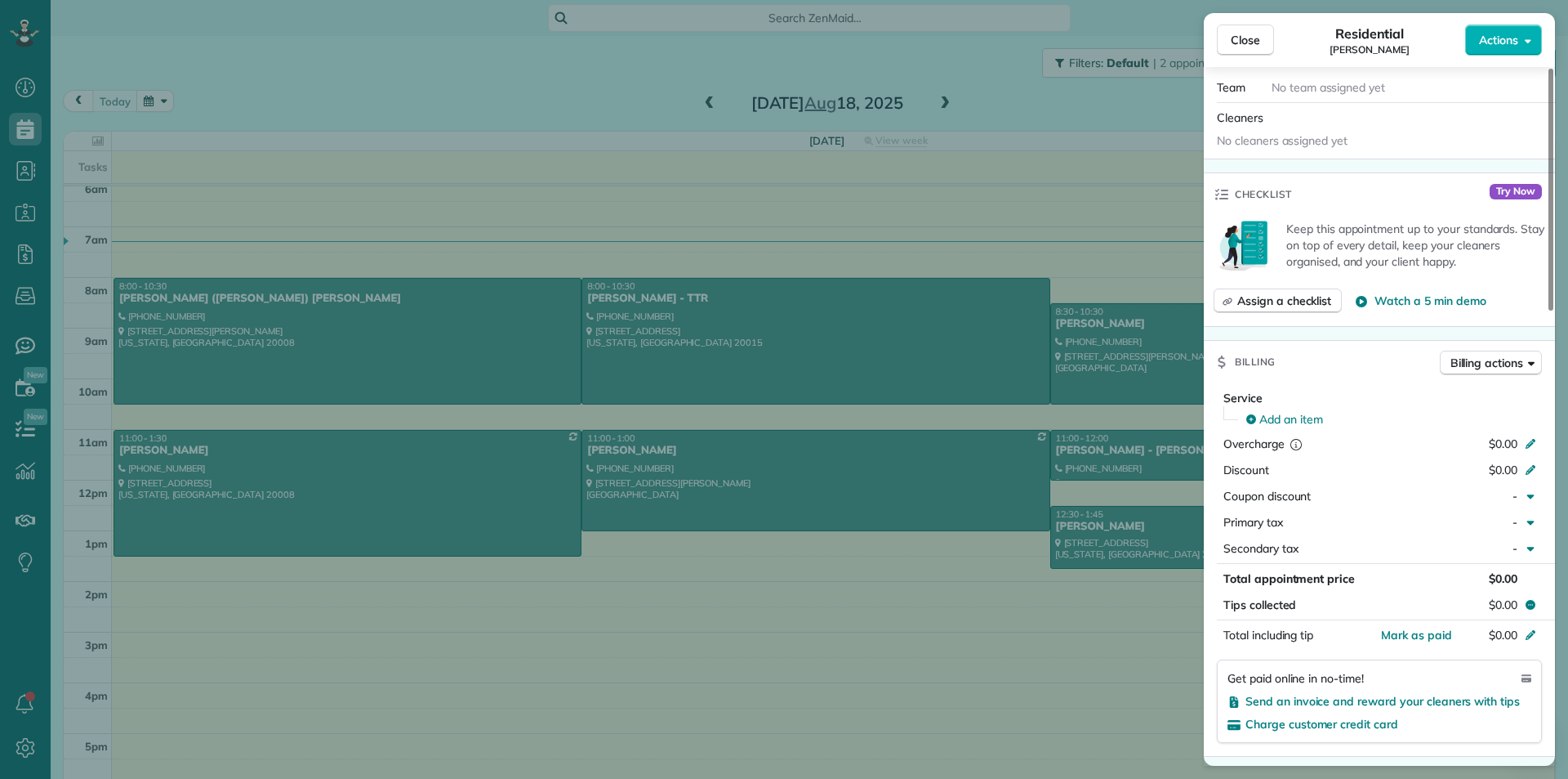
scroll to position [1236, 0]
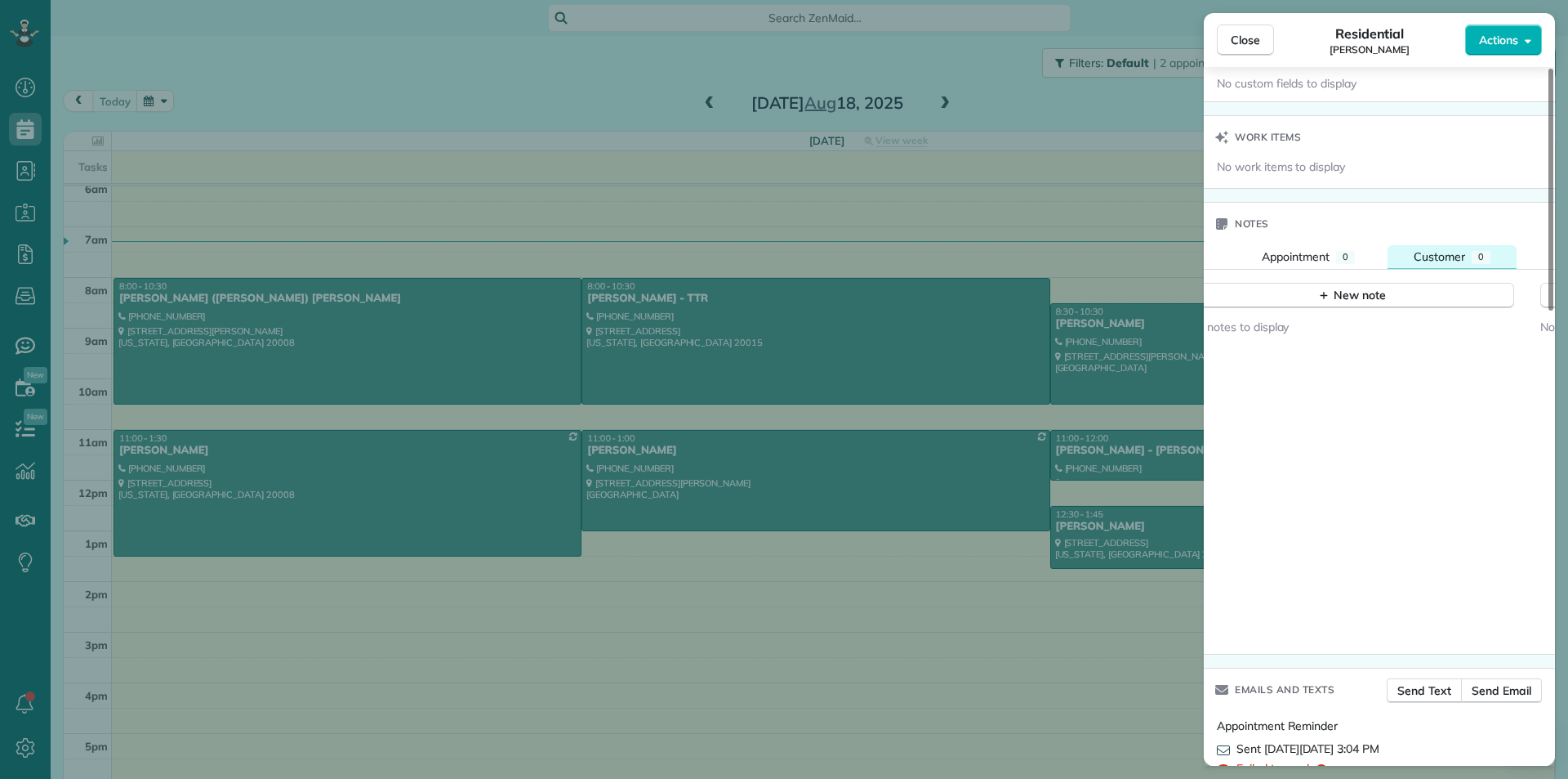
click at [1449, 265] on div "Customer" at bounding box center [1439, 257] width 52 height 16
click at [1336, 266] on button "Appointment 0" at bounding box center [1308, 257] width 146 height 24
click at [1431, 263] on span "Customer" at bounding box center [1439, 257] width 52 height 15
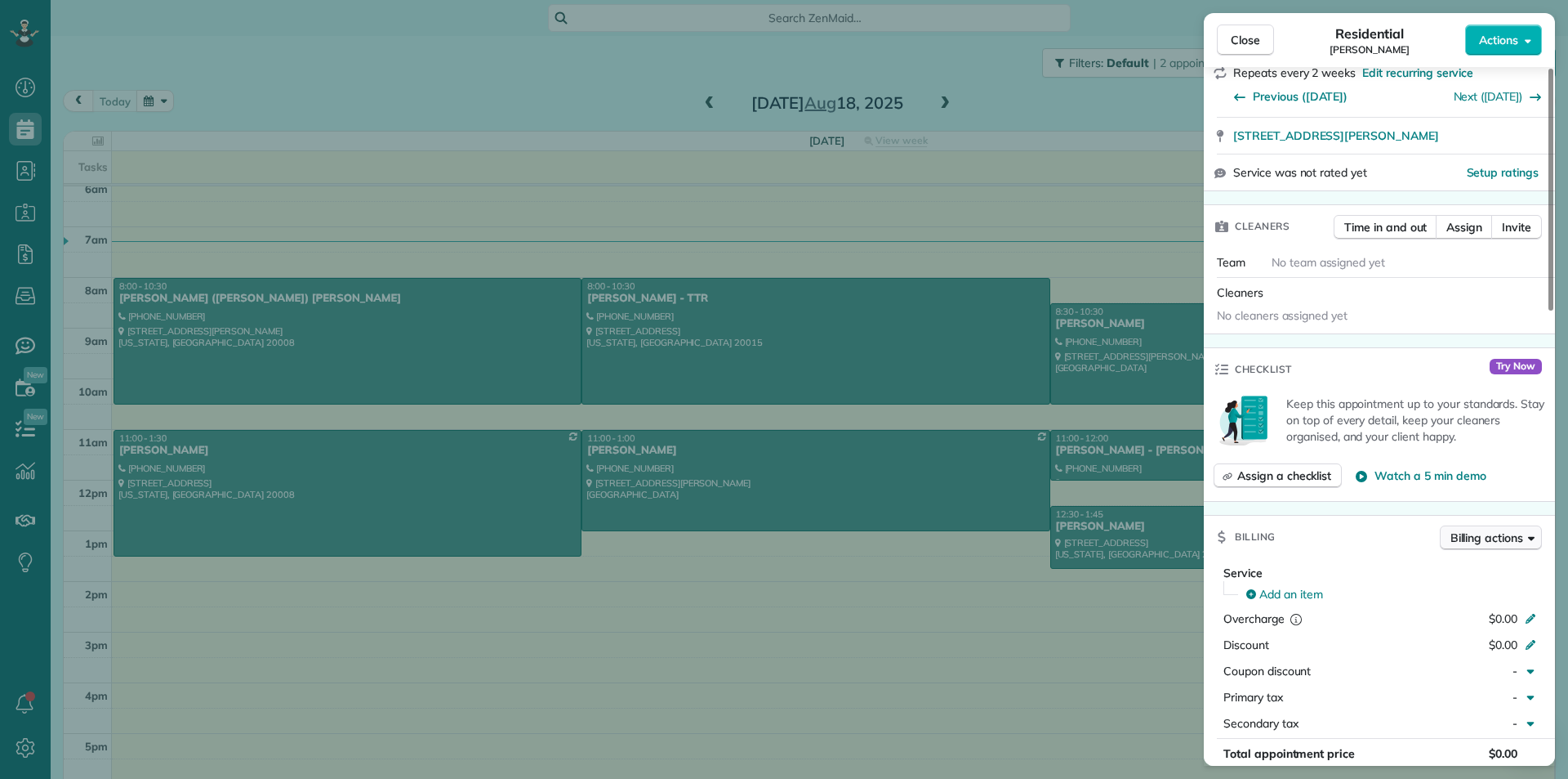
scroll to position [327, 0]
click at [1258, 45] on span "Close" at bounding box center [1245, 40] width 29 height 16
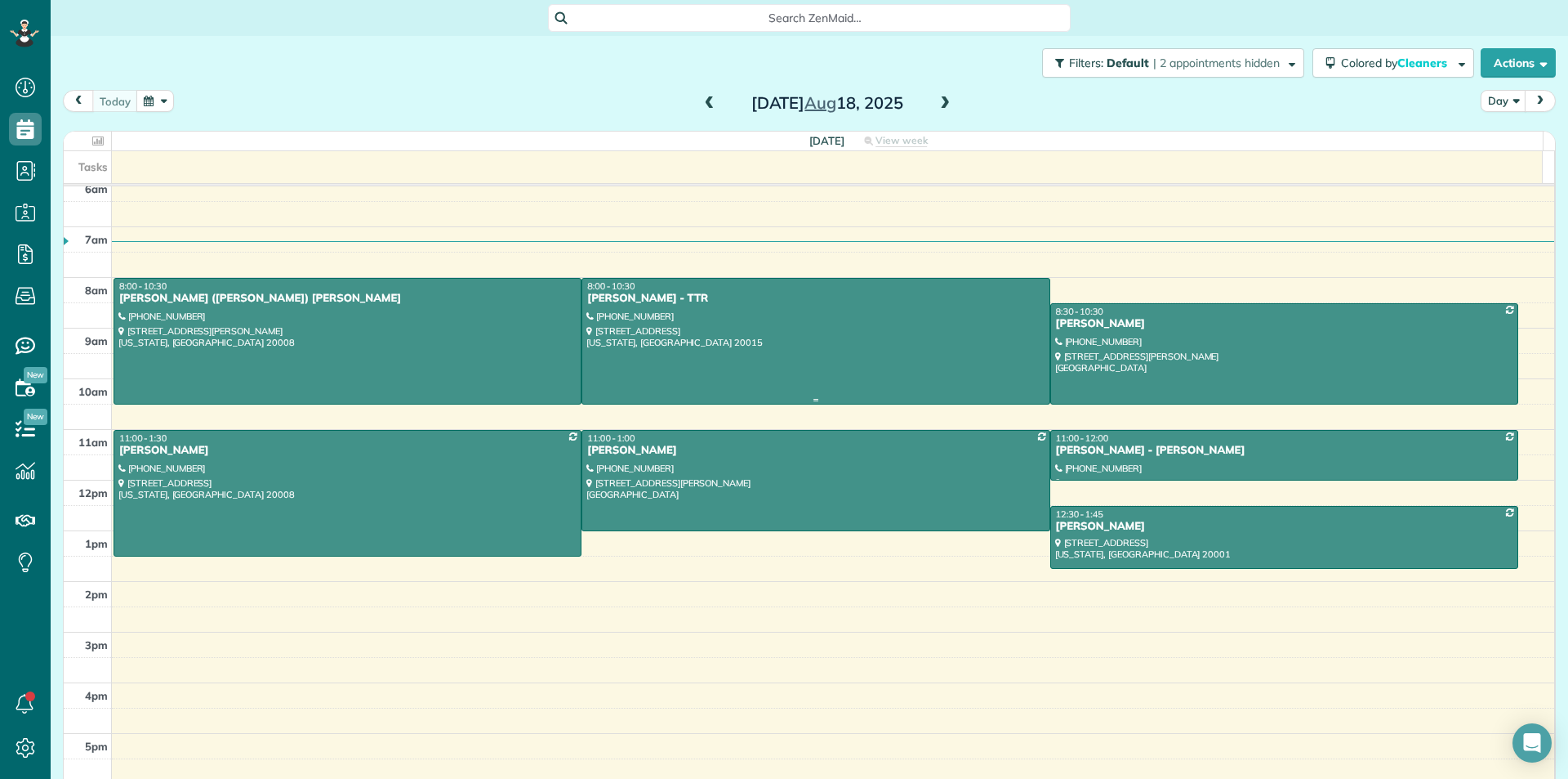
click at [811, 312] on div at bounding box center [814, 341] width 466 height 125
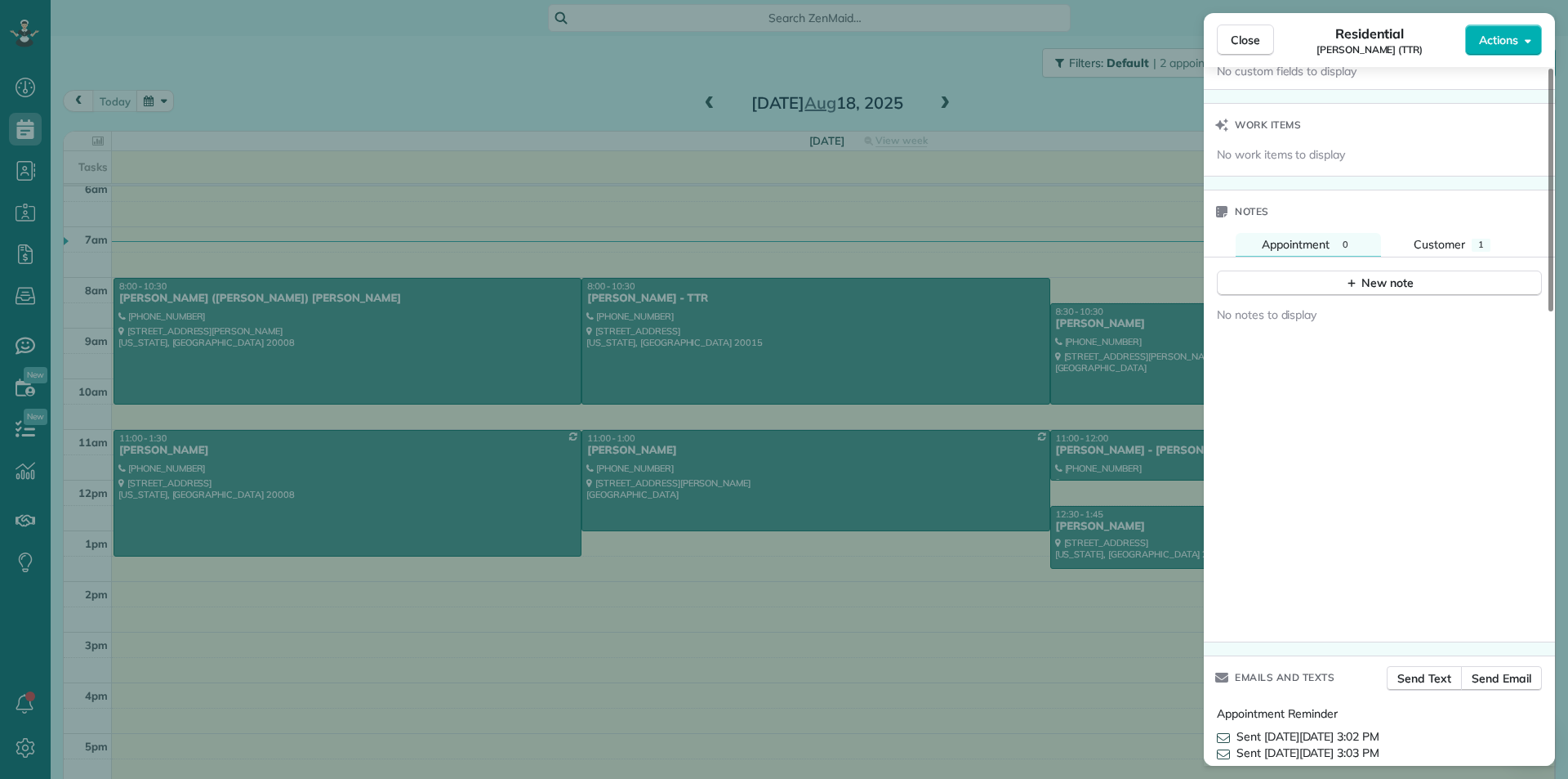
scroll to position [1140, 0]
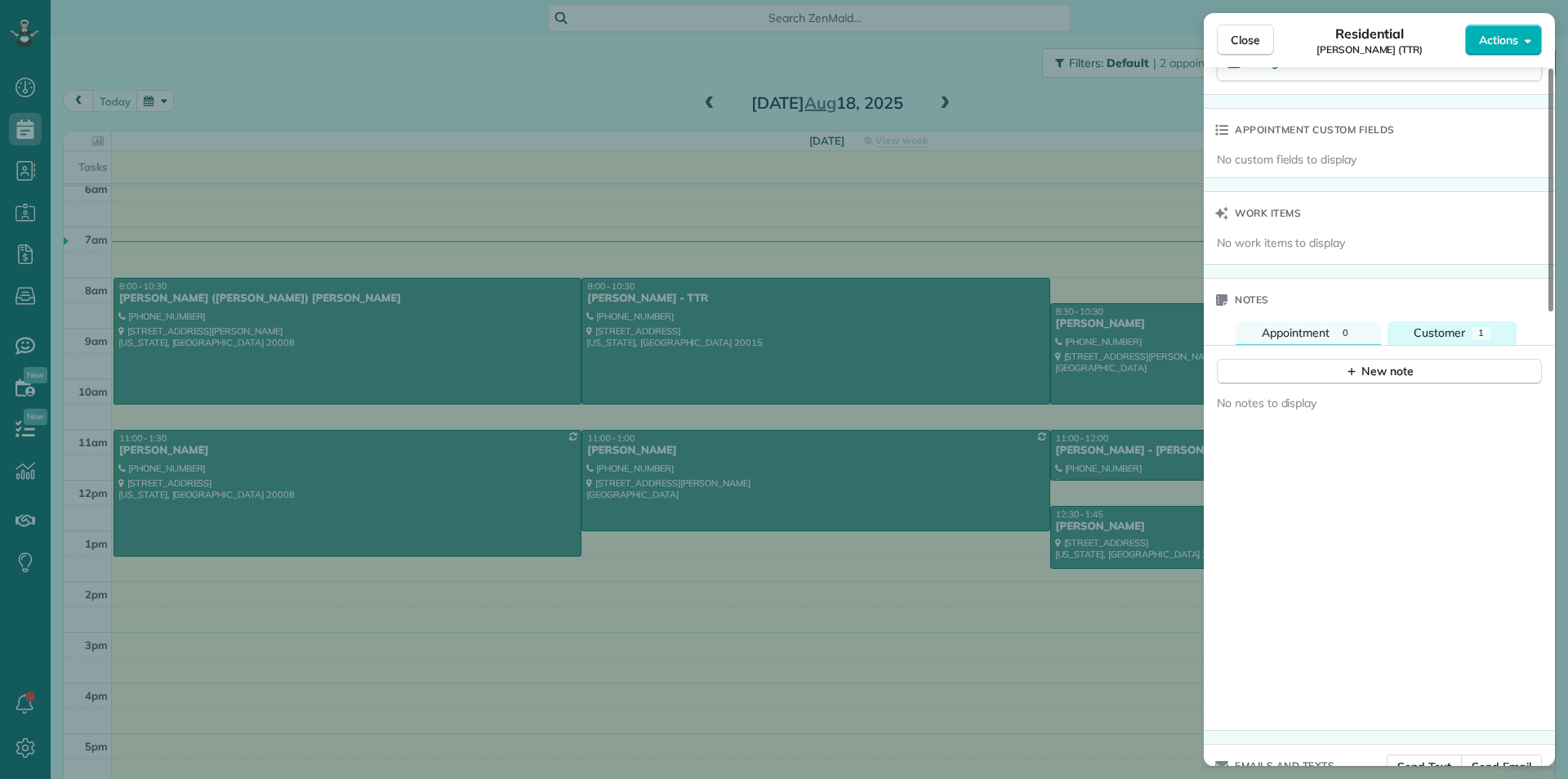
click at [1470, 339] on button "Customer 1" at bounding box center [1451, 334] width 129 height 24
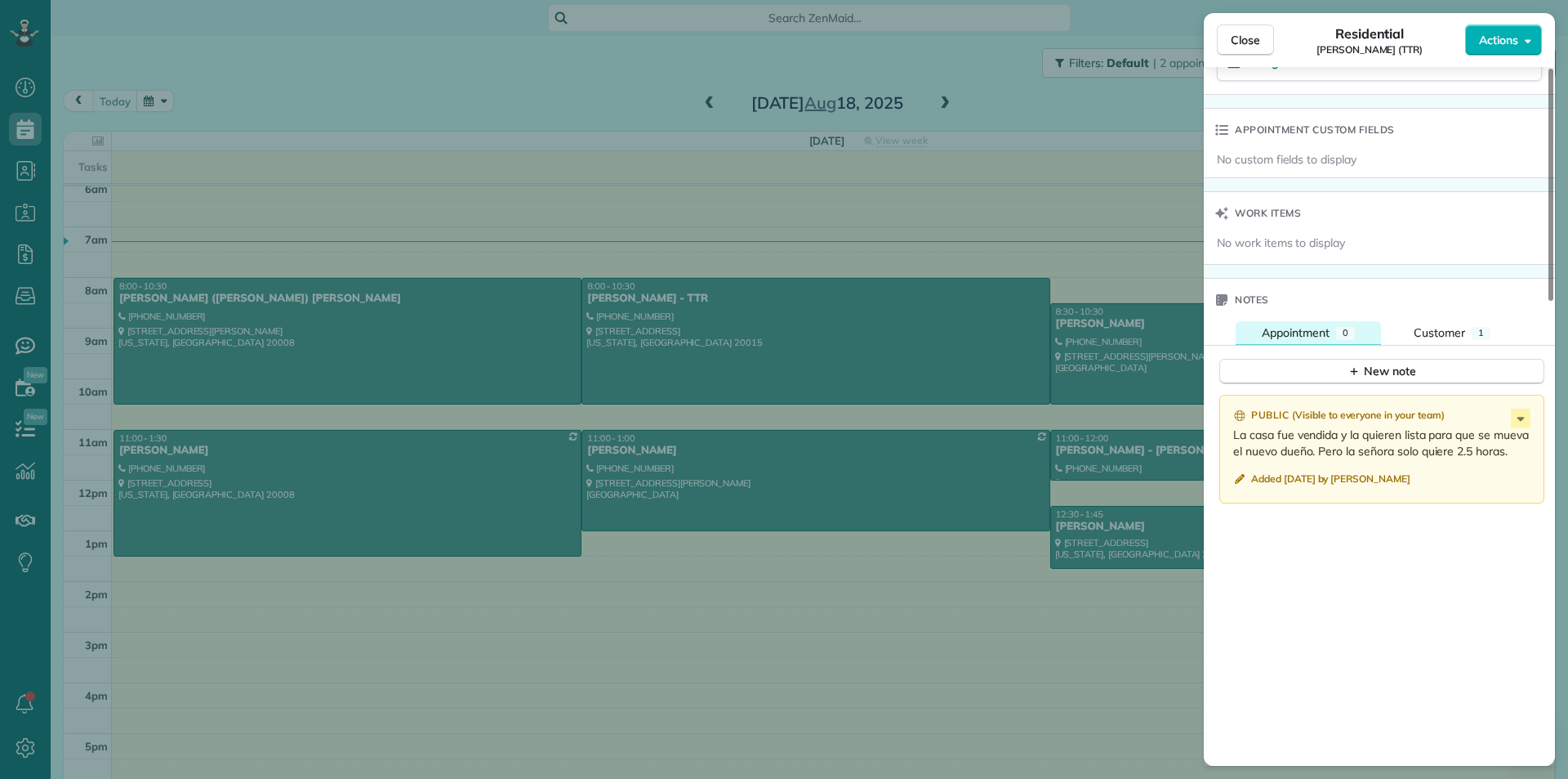
click at [1316, 337] on span "Appointment" at bounding box center [1296, 333] width 68 height 15
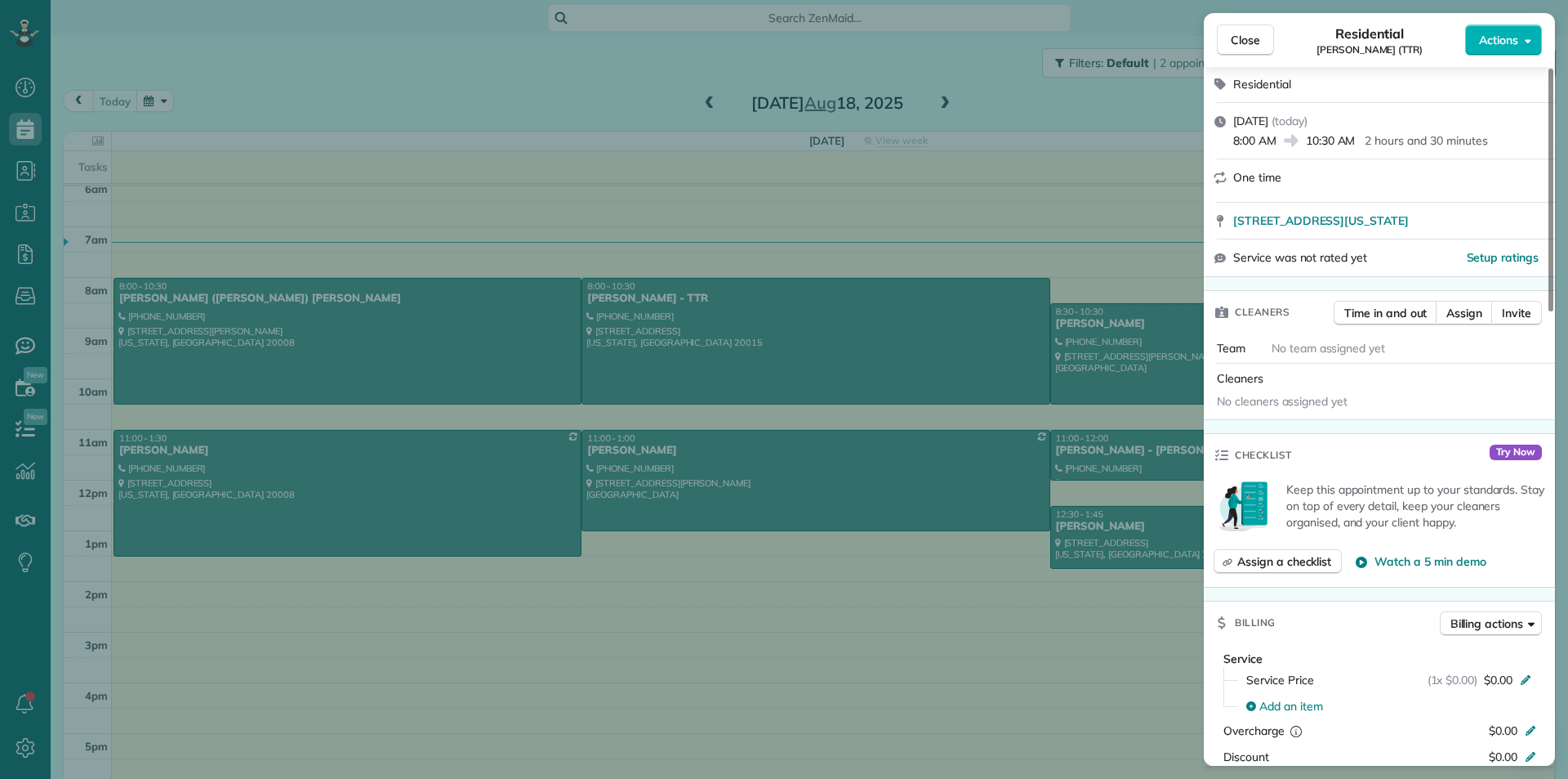
scroll to position [0, 0]
